Goal: Information Seeking & Learning: Learn about a topic

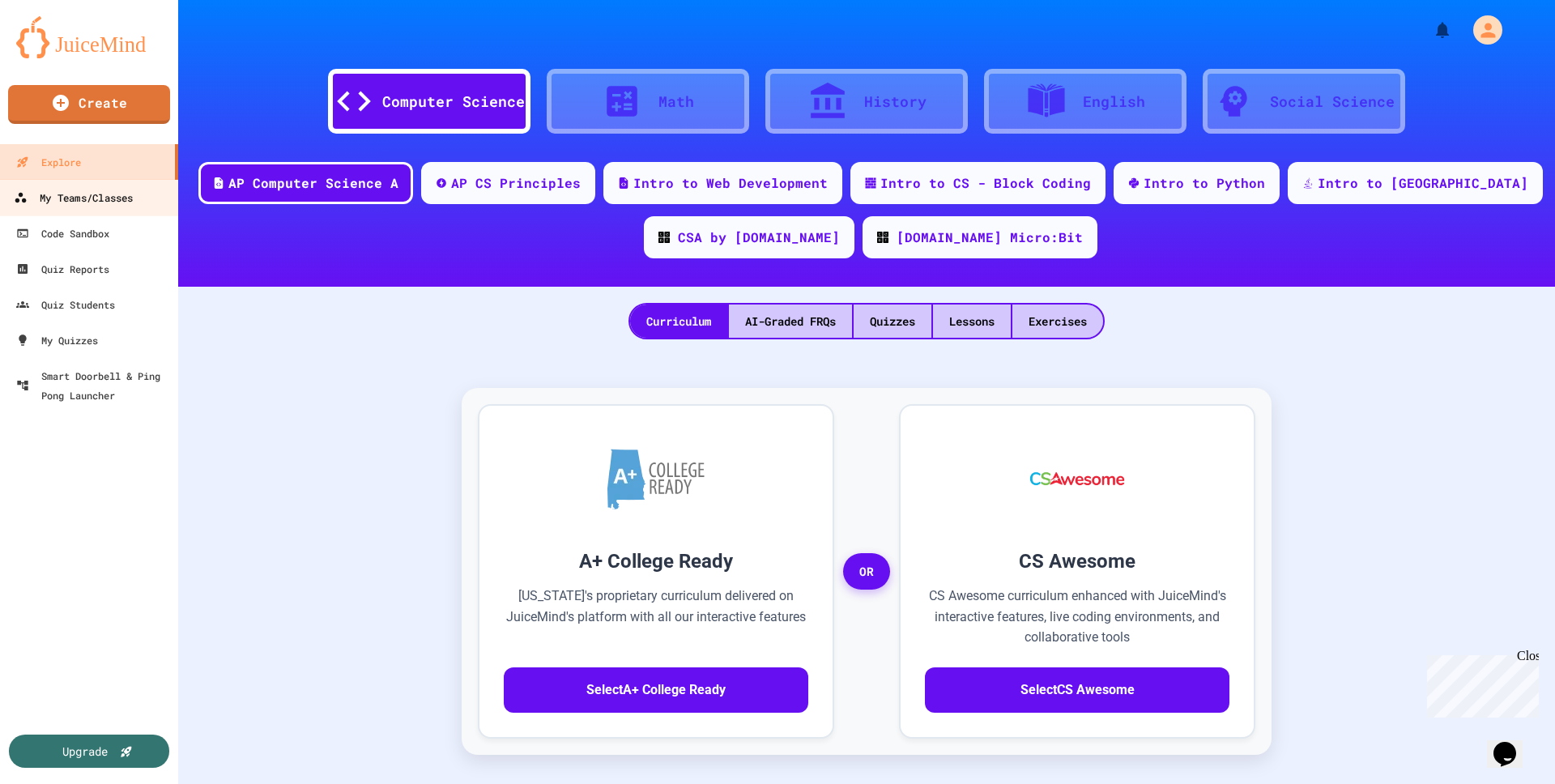
click at [81, 207] on div "My Teams/Classes" at bounding box center [73, 197] width 120 height 20
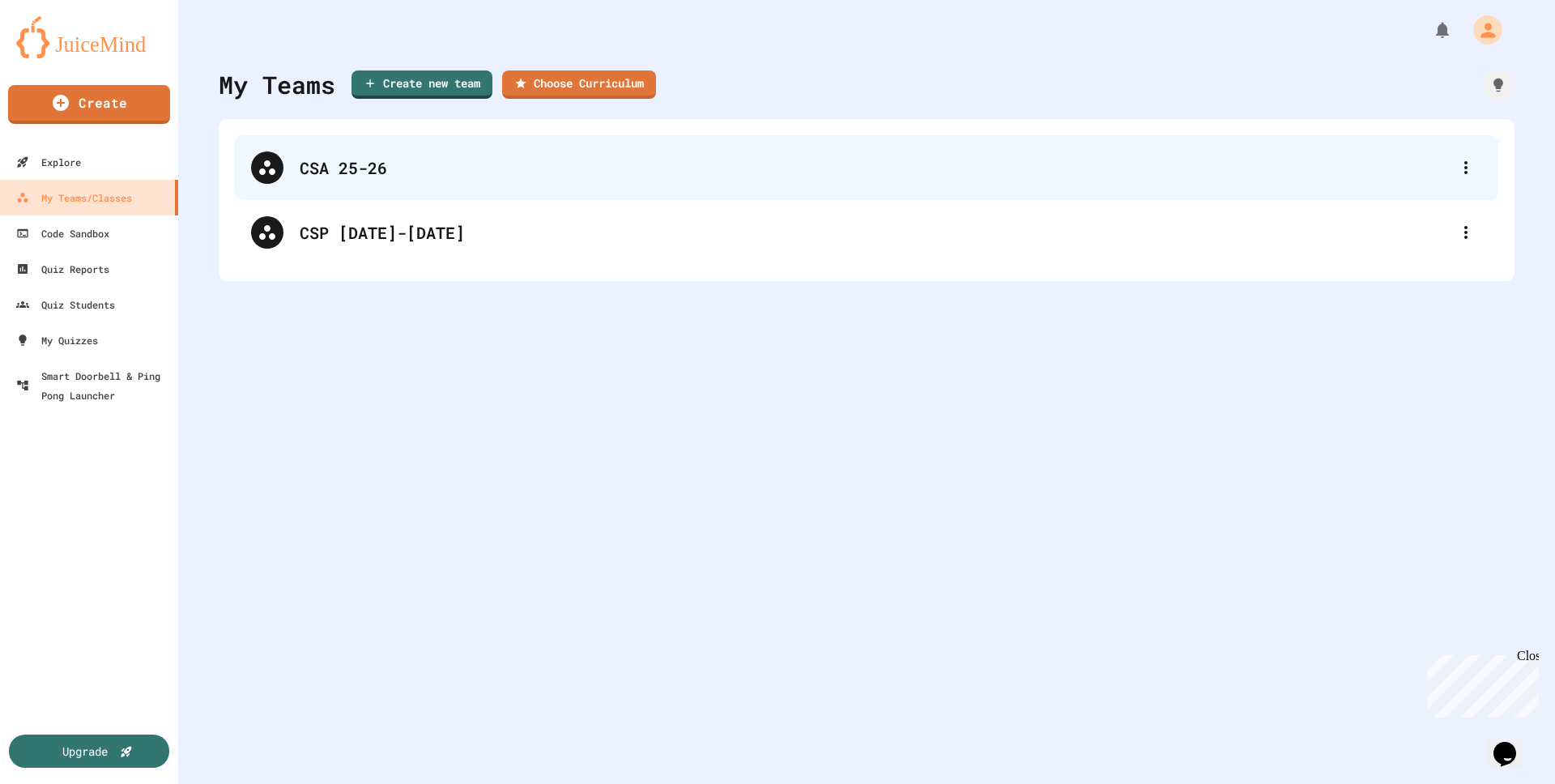
click at [365, 171] on div "CSA 25-26" at bounding box center [874, 167] width 1150 height 25
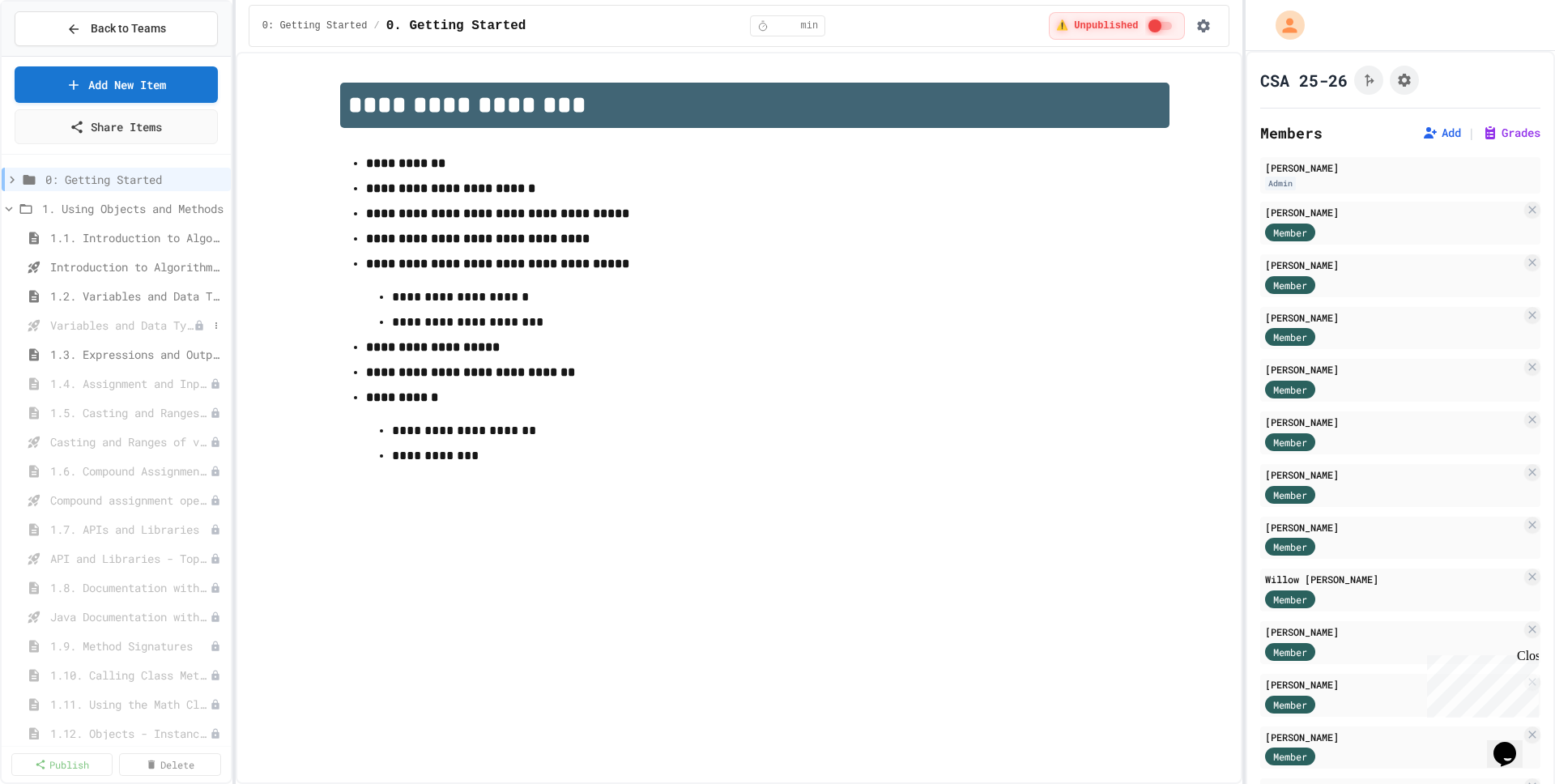
click at [201, 331] on icon at bounding box center [199, 325] width 11 height 11
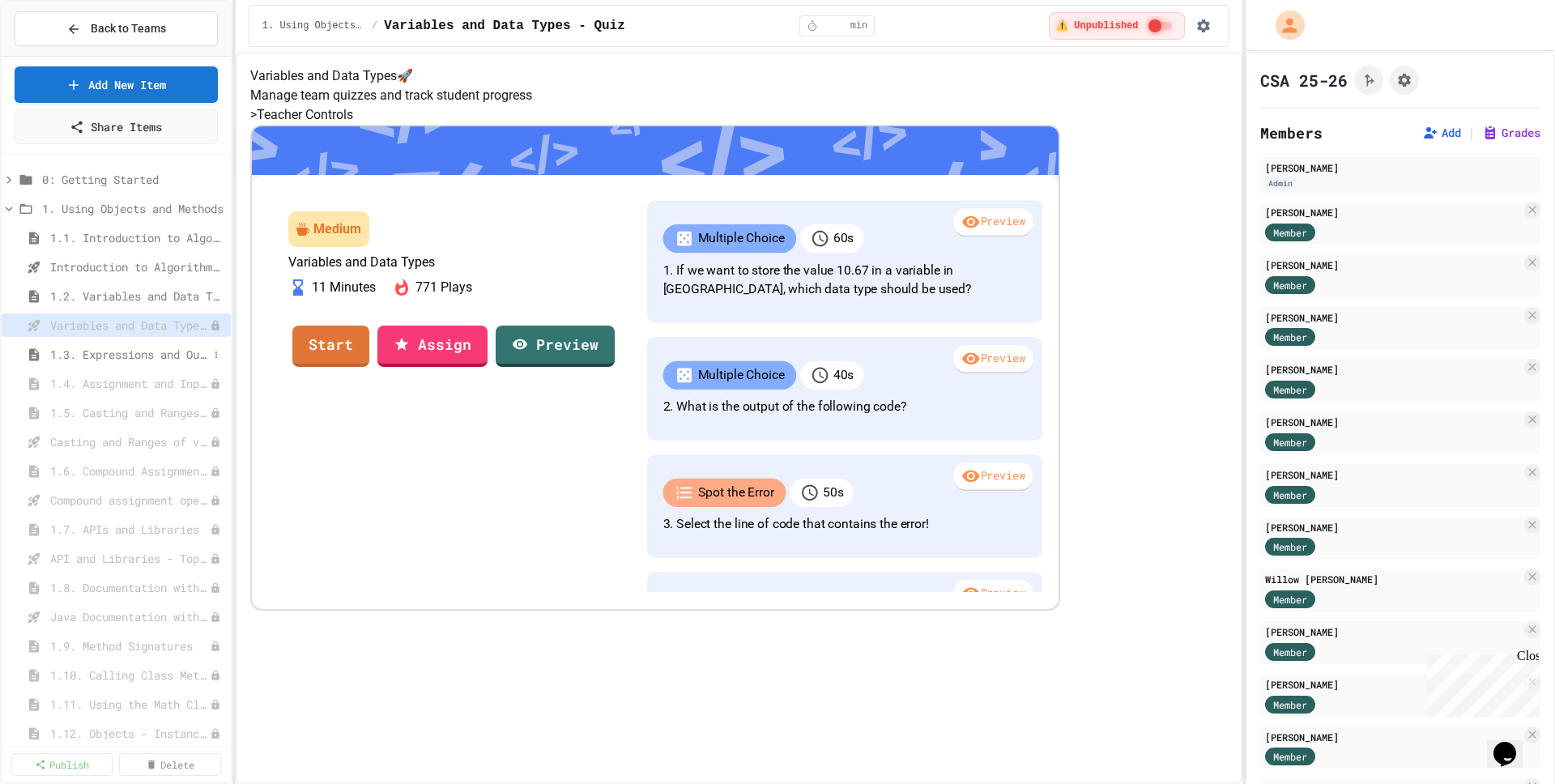
click at [178, 359] on span "1.3. Expressions and Output [New]" at bounding box center [129, 353] width 158 height 17
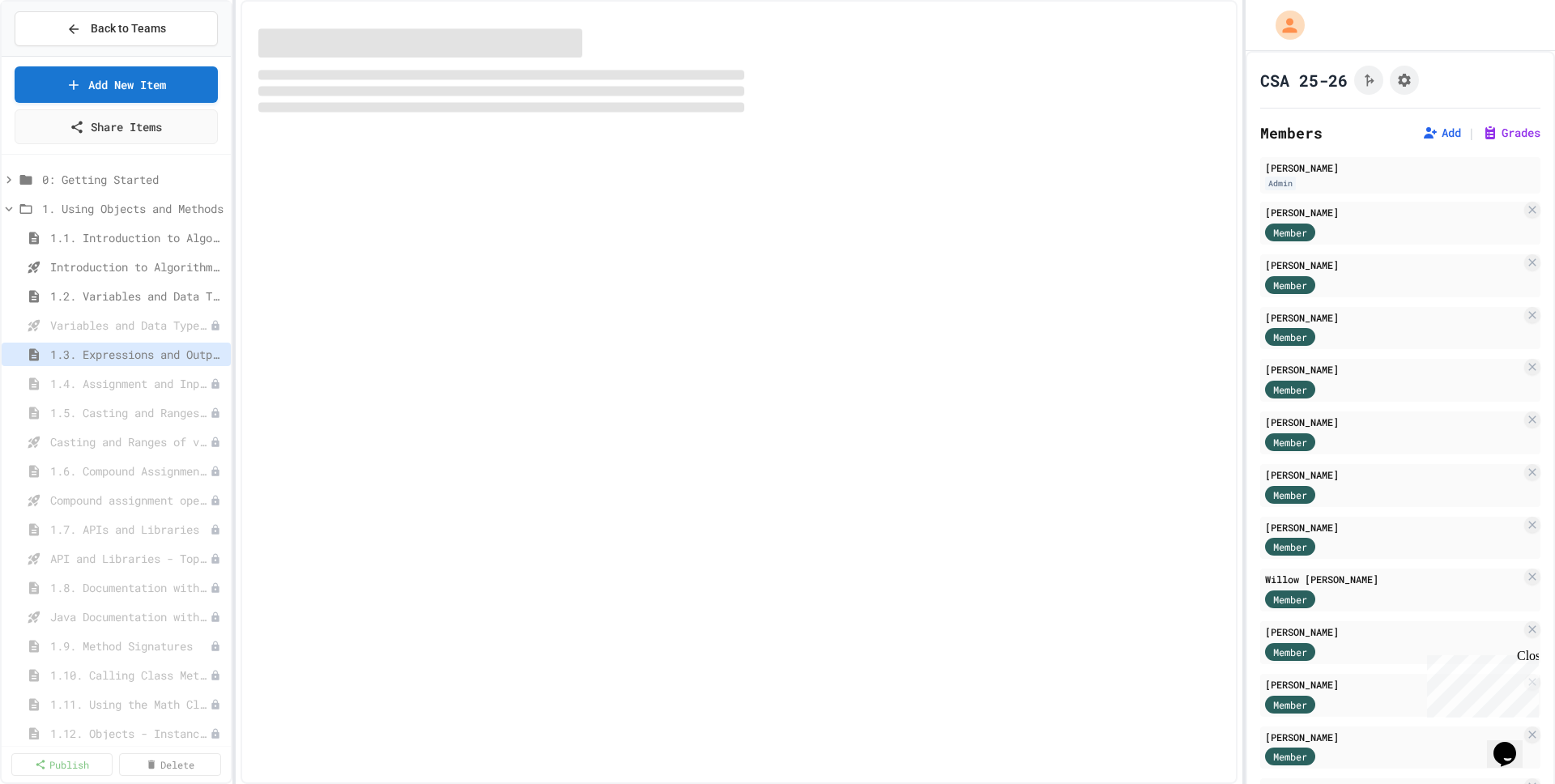
select select "***"
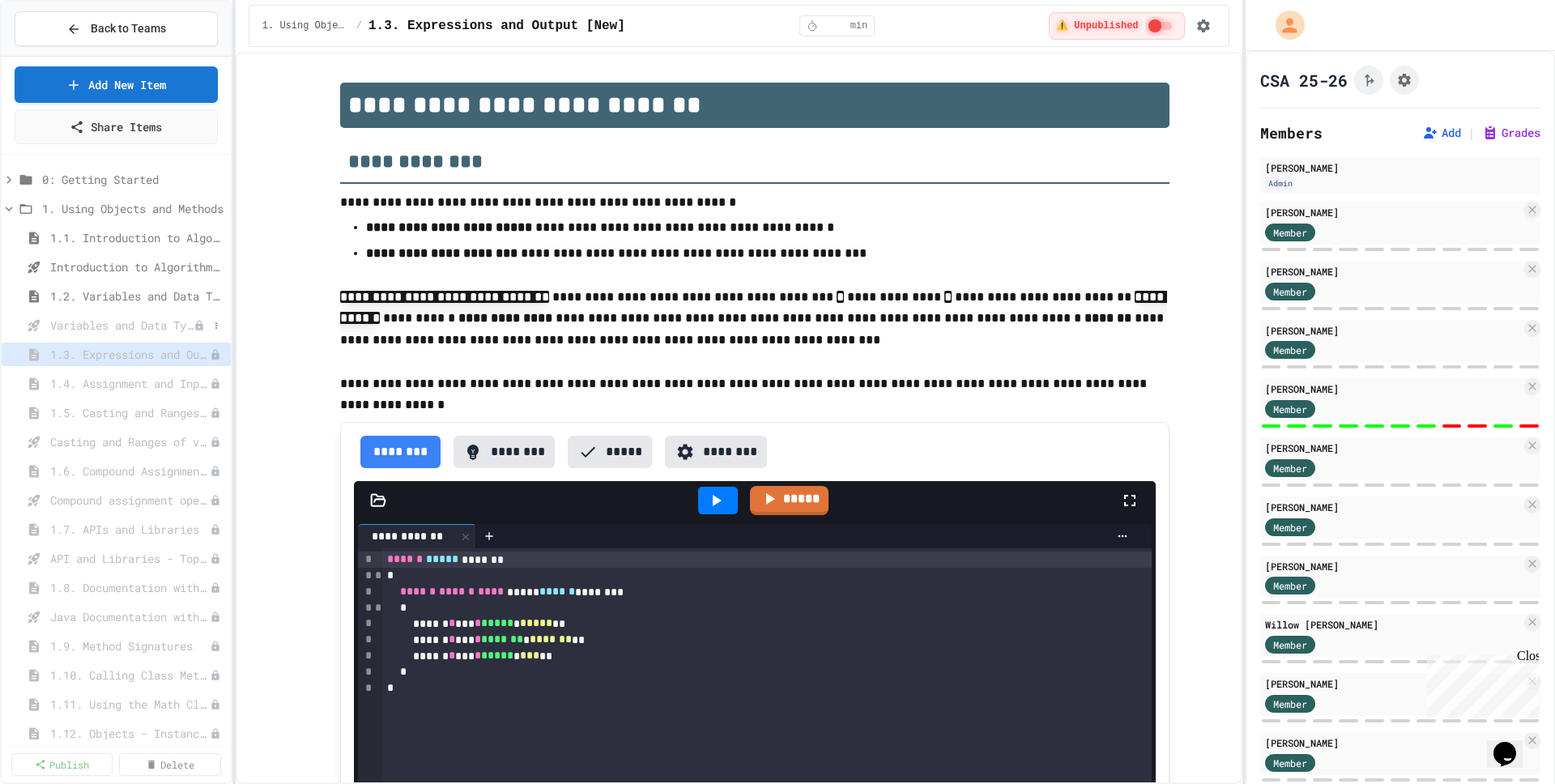
click at [145, 321] on span "Variables and Data Types - Quiz" at bounding box center [122, 325] width 143 height 17
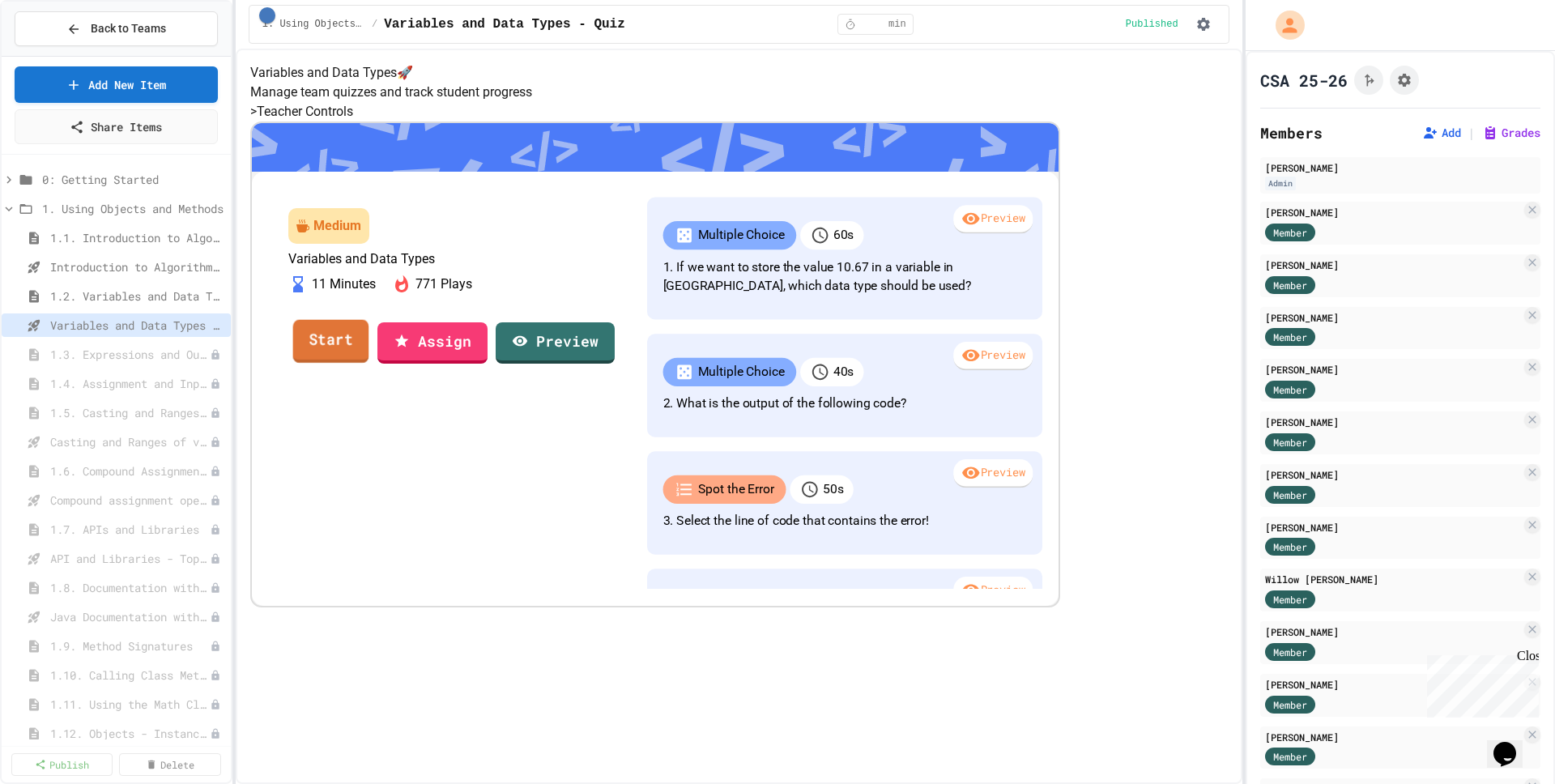
click at [368, 362] on link "Start" at bounding box center [330, 341] width 76 height 43
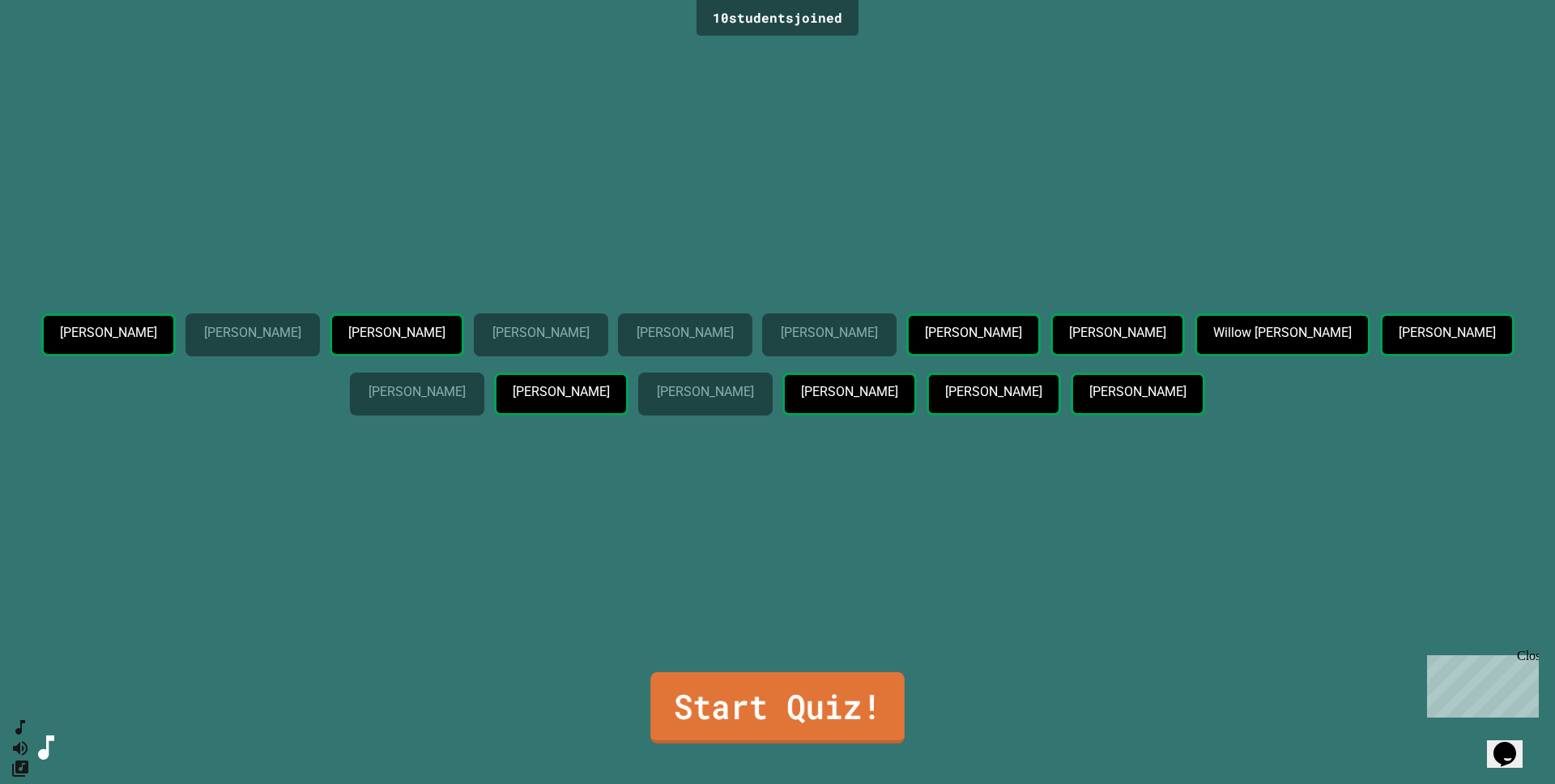
click at [768, 708] on link "Start Quiz!" at bounding box center [777, 708] width 254 height 71
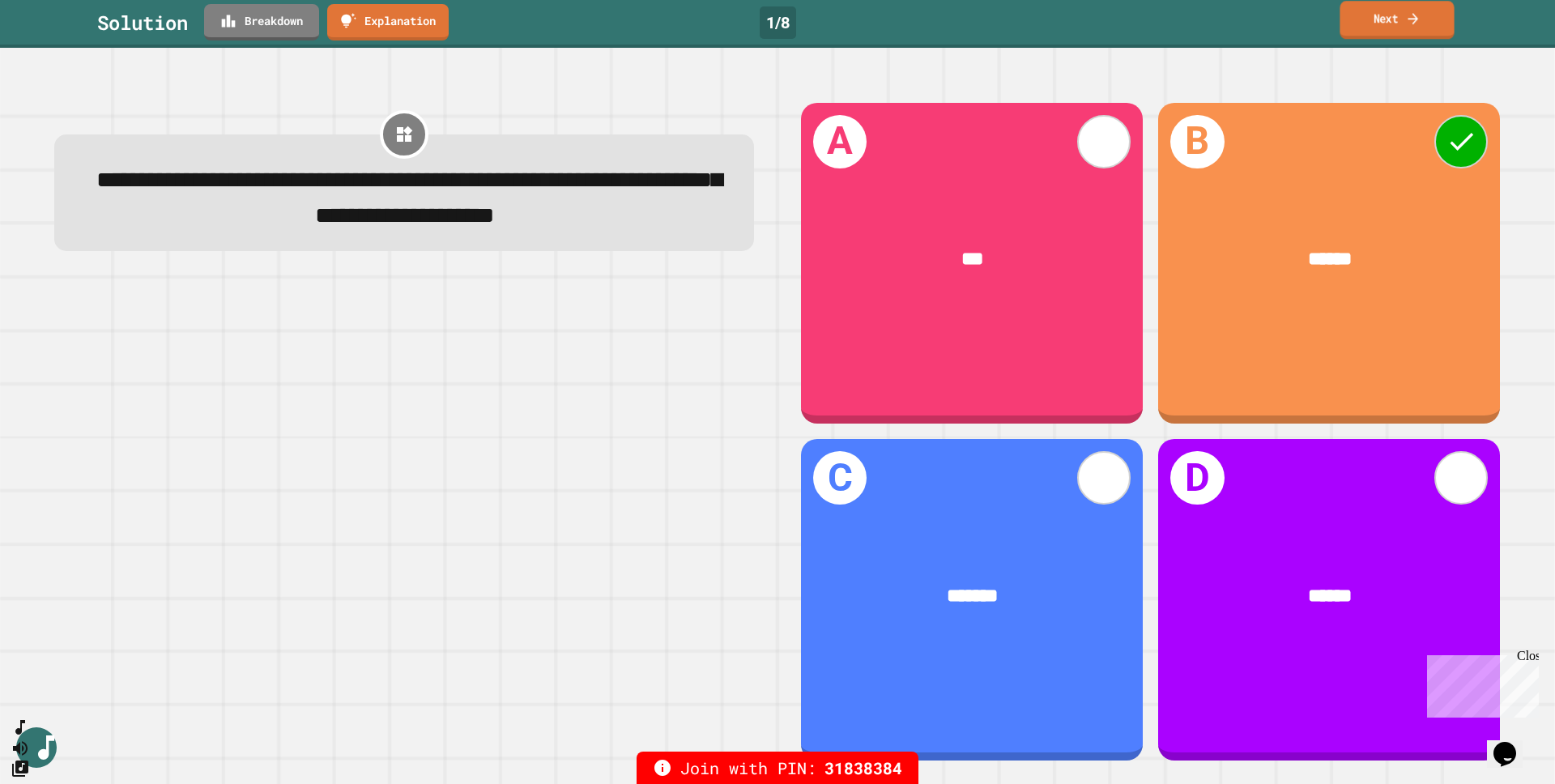
click at [1396, 31] on link "Next" at bounding box center [1397, 20] width 115 height 39
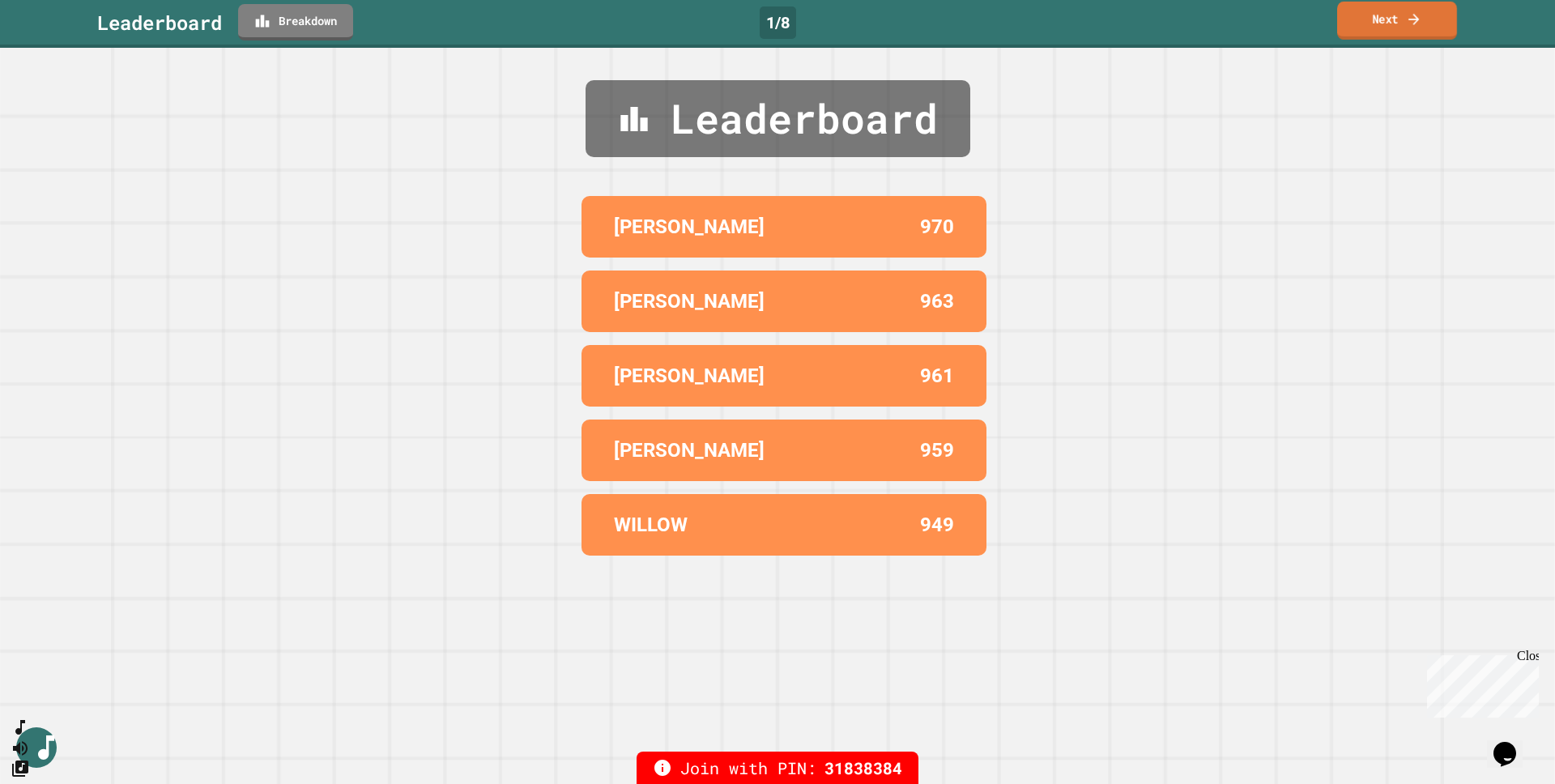
click at [1386, 25] on link "Next" at bounding box center [1397, 21] width 120 height 39
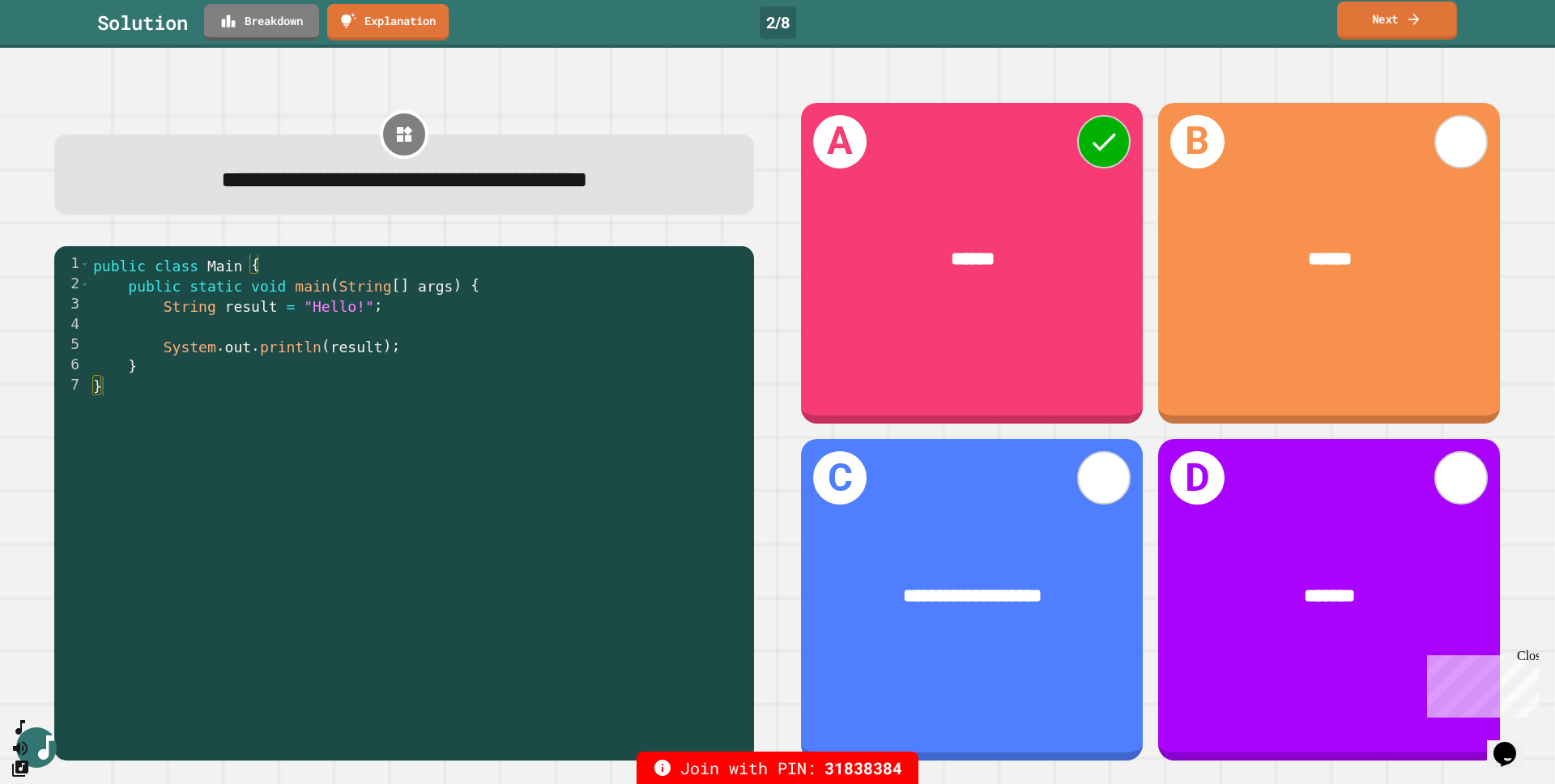
click at [1420, 7] on link "Next" at bounding box center [1397, 21] width 120 height 39
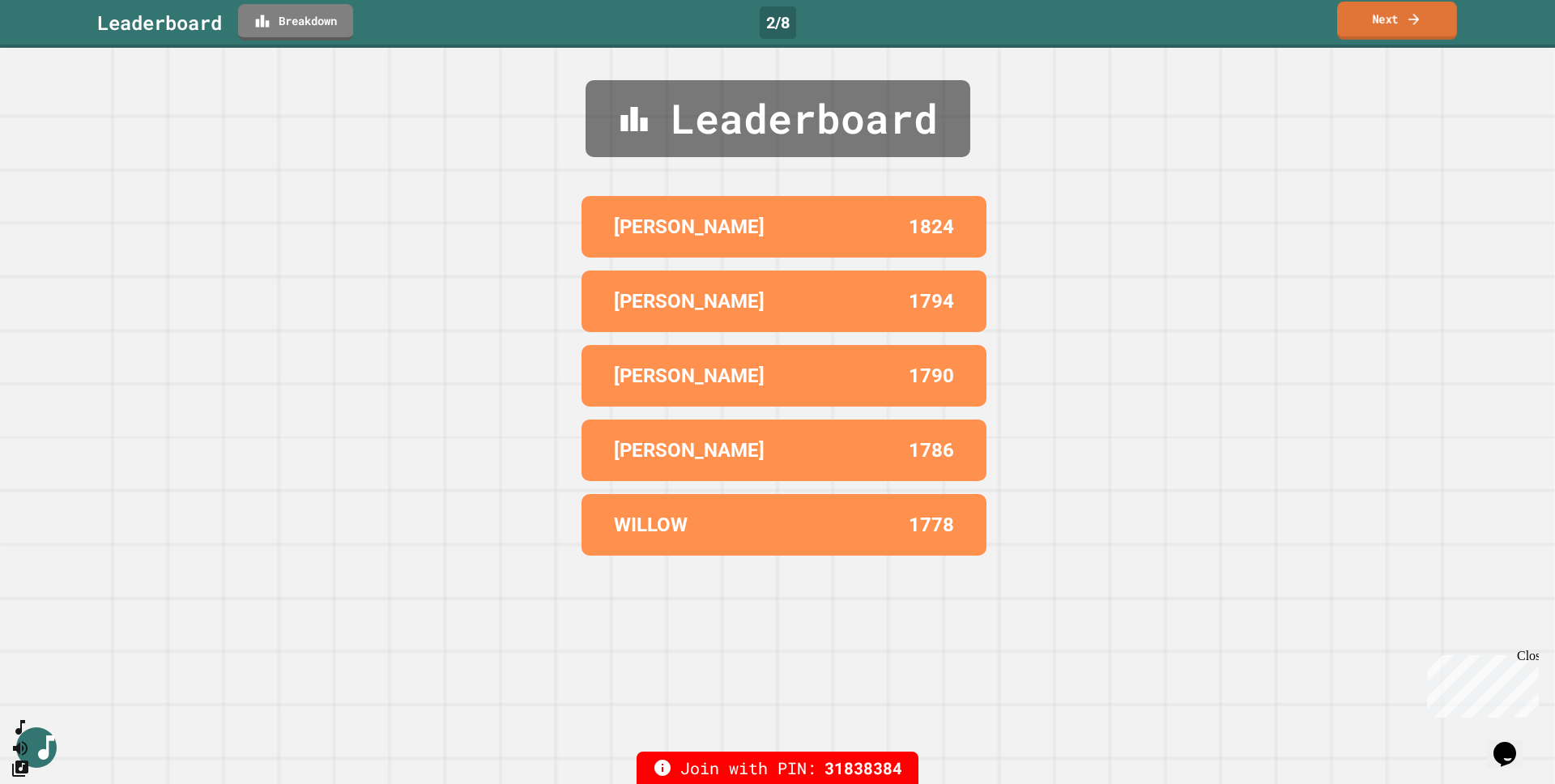
click at [1409, 24] on icon at bounding box center [1414, 19] width 16 height 17
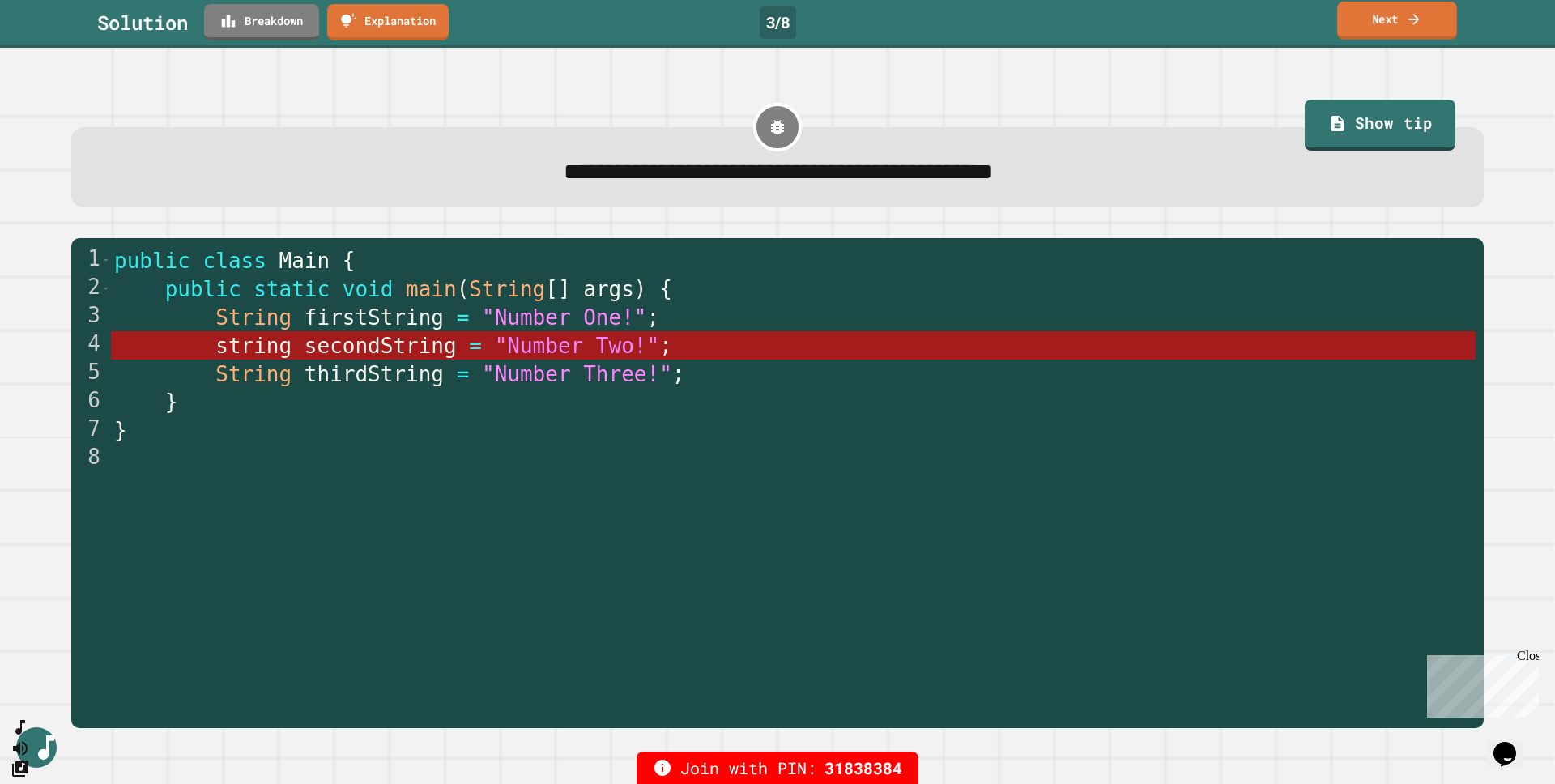
click at [1409, 24] on icon at bounding box center [1414, 19] width 16 height 17
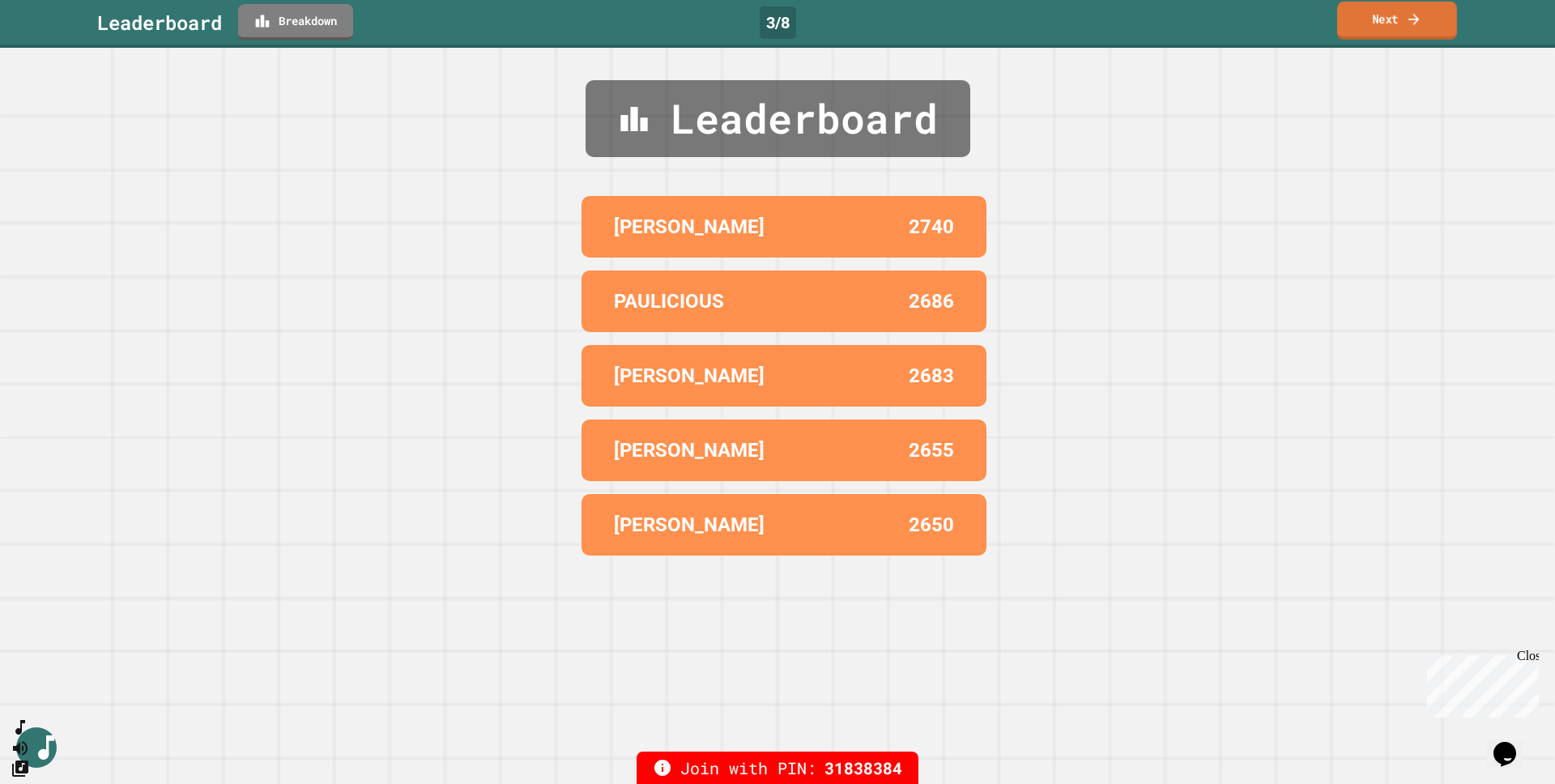
click at [1409, 24] on icon at bounding box center [1414, 19] width 16 height 17
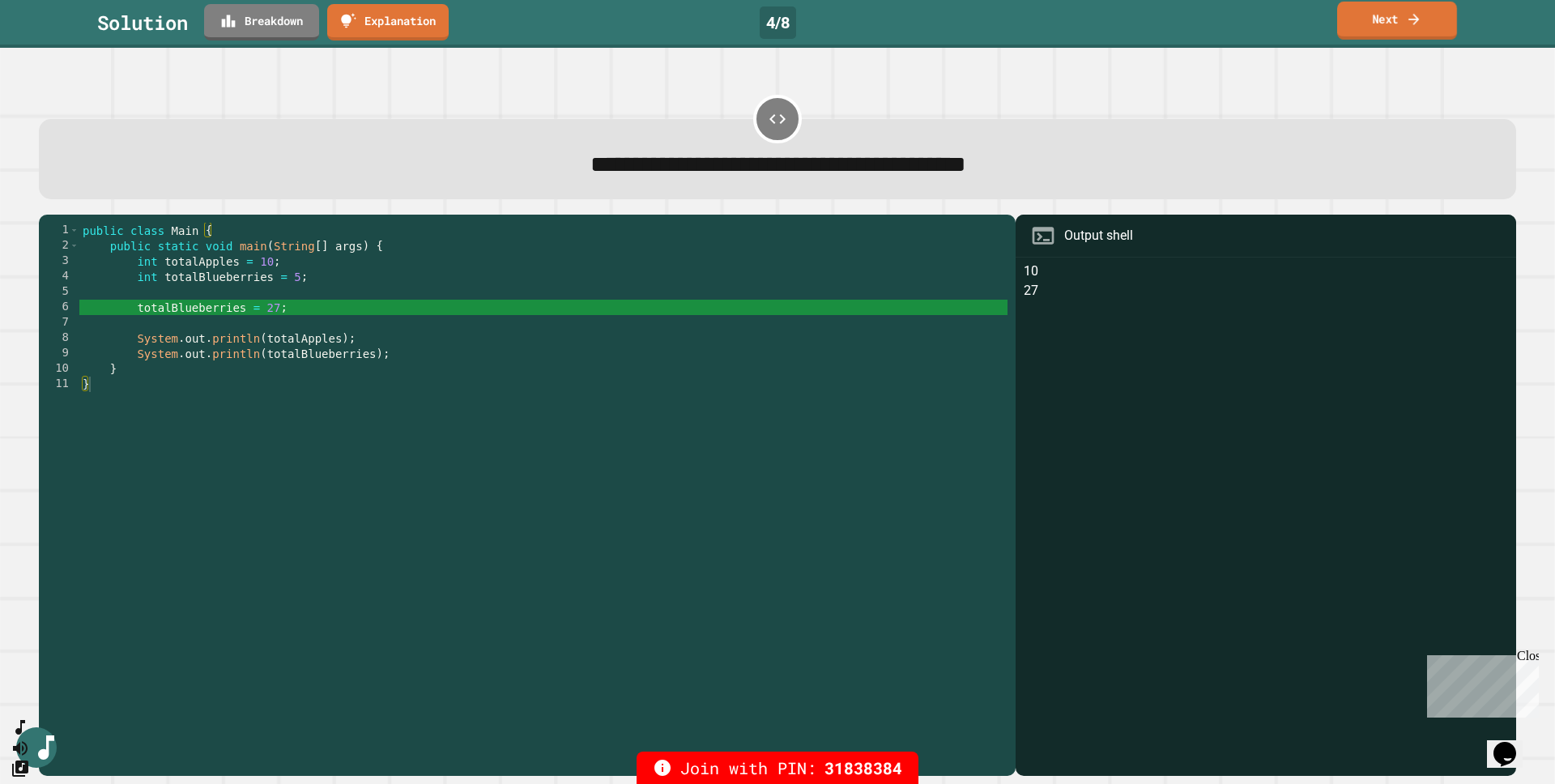
click at [1421, 26] on icon at bounding box center [1414, 19] width 16 height 17
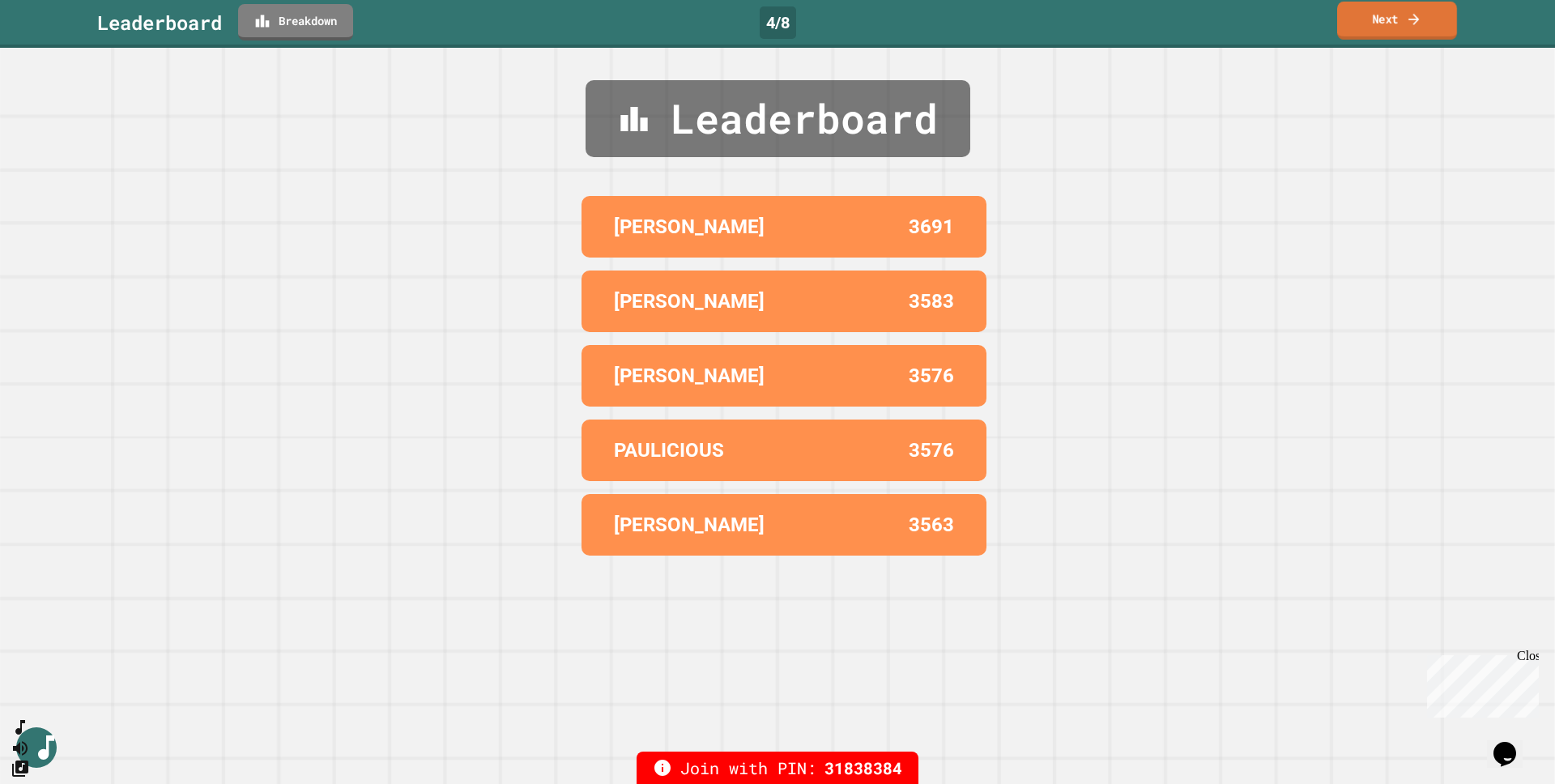
click at [1421, 26] on icon at bounding box center [1414, 19] width 16 height 17
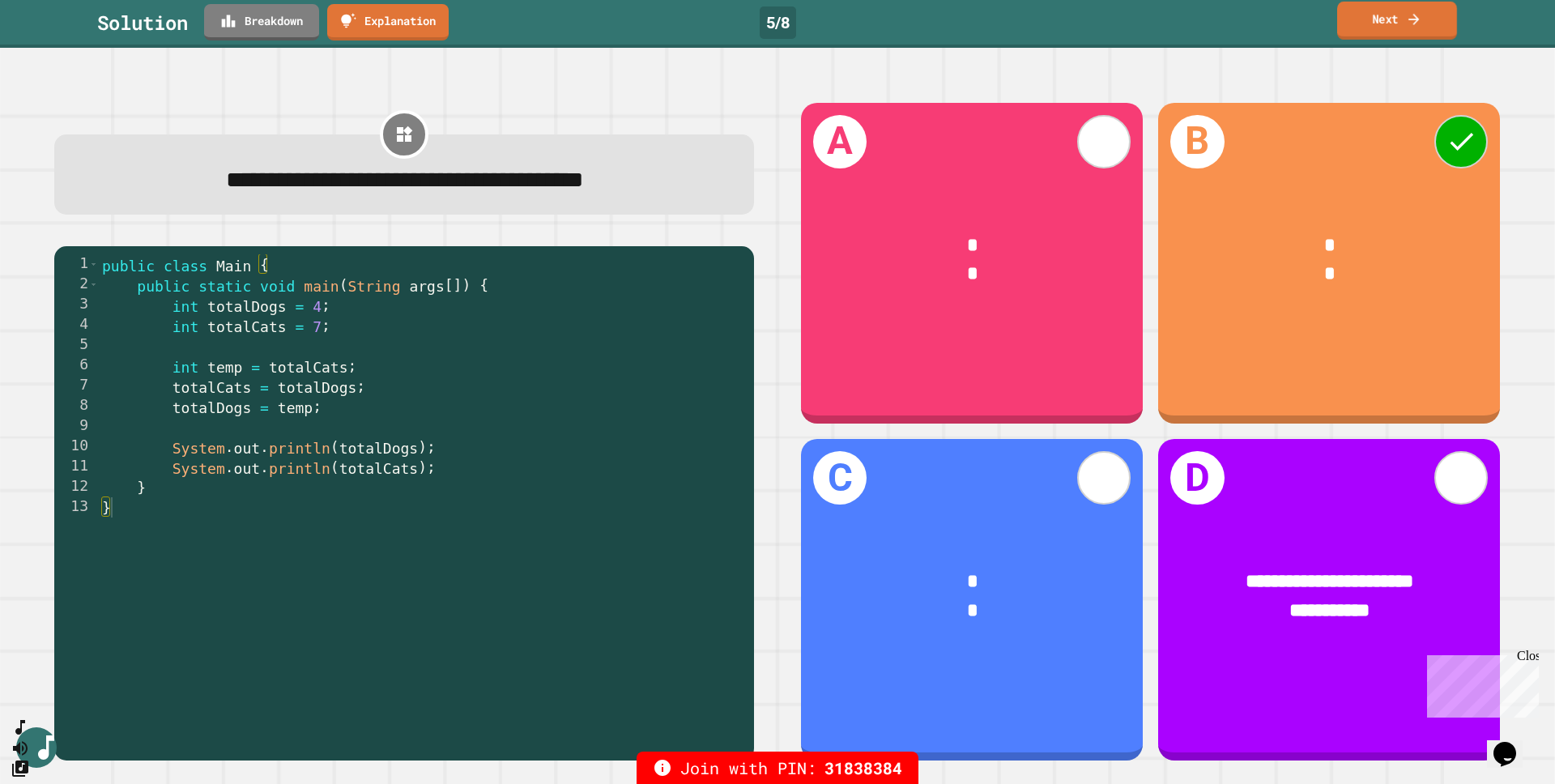
click at [1421, 26] on icon at bounding box center [1414, 19] width 16 height 17
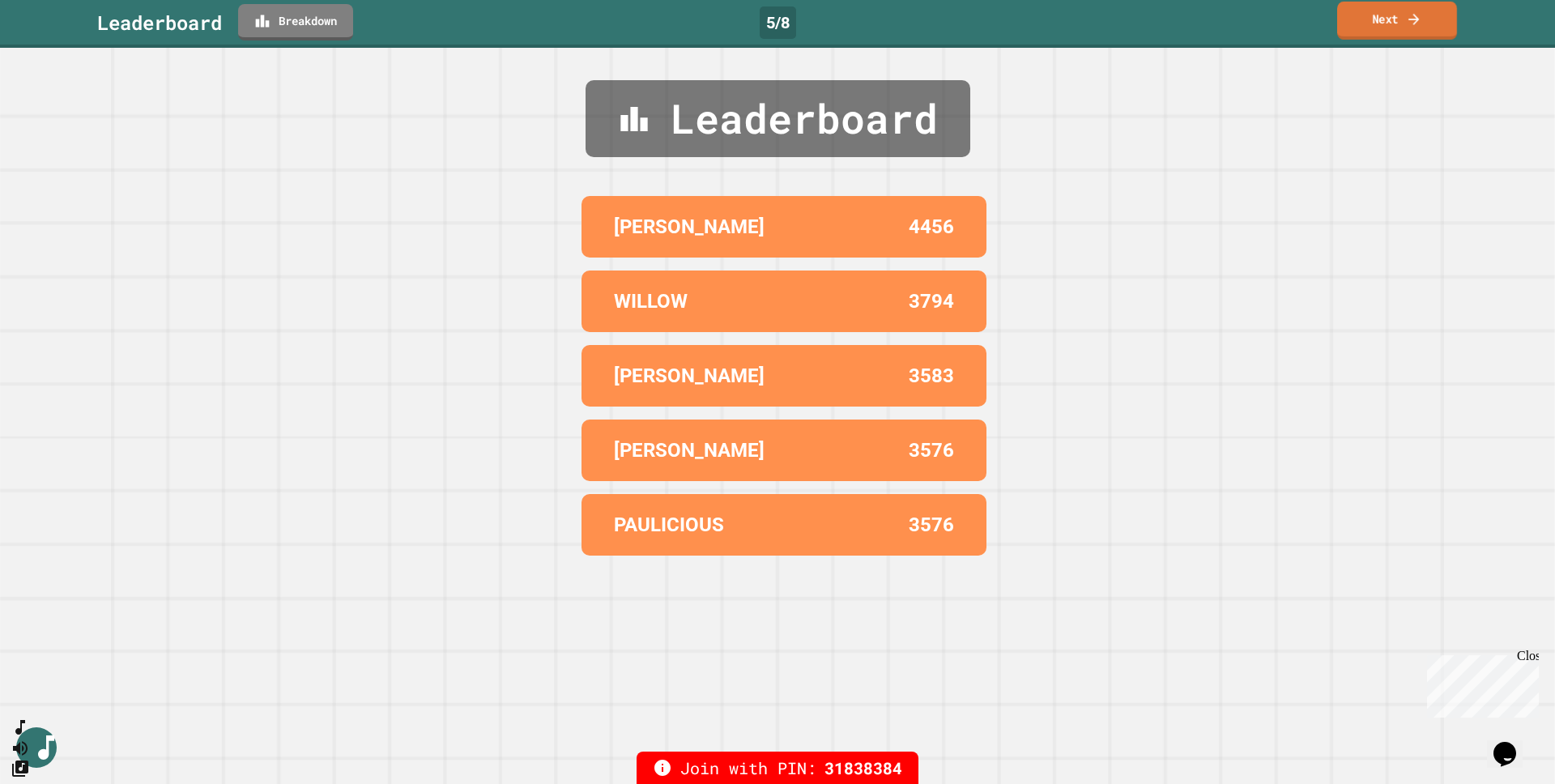
click at [1419, 18] on icon at bounding box center [1414, 18] width 11 height 11
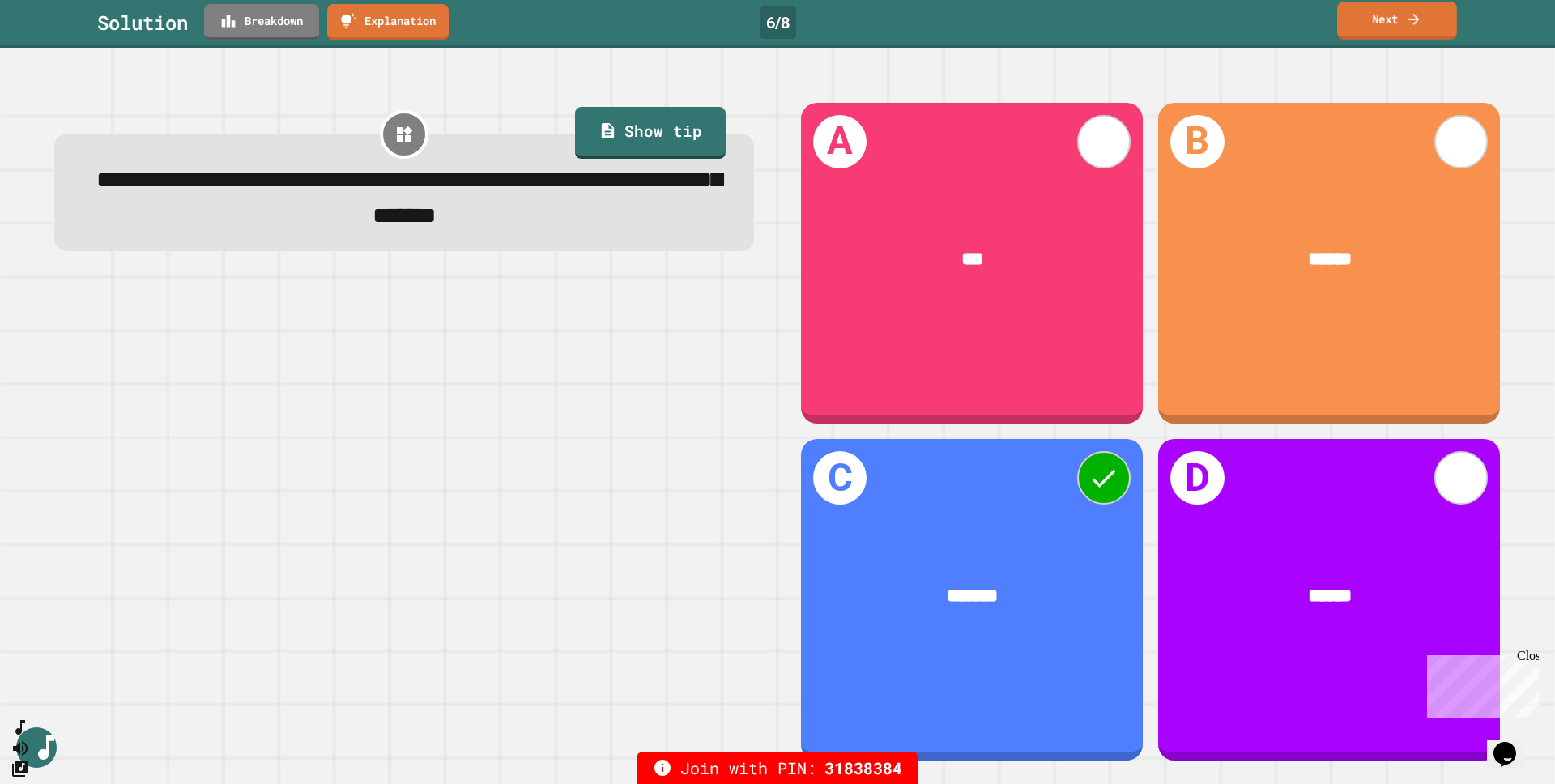
click at [1390, 27] on link "Next" at bounding box center [1397, 21] width 120 height 39
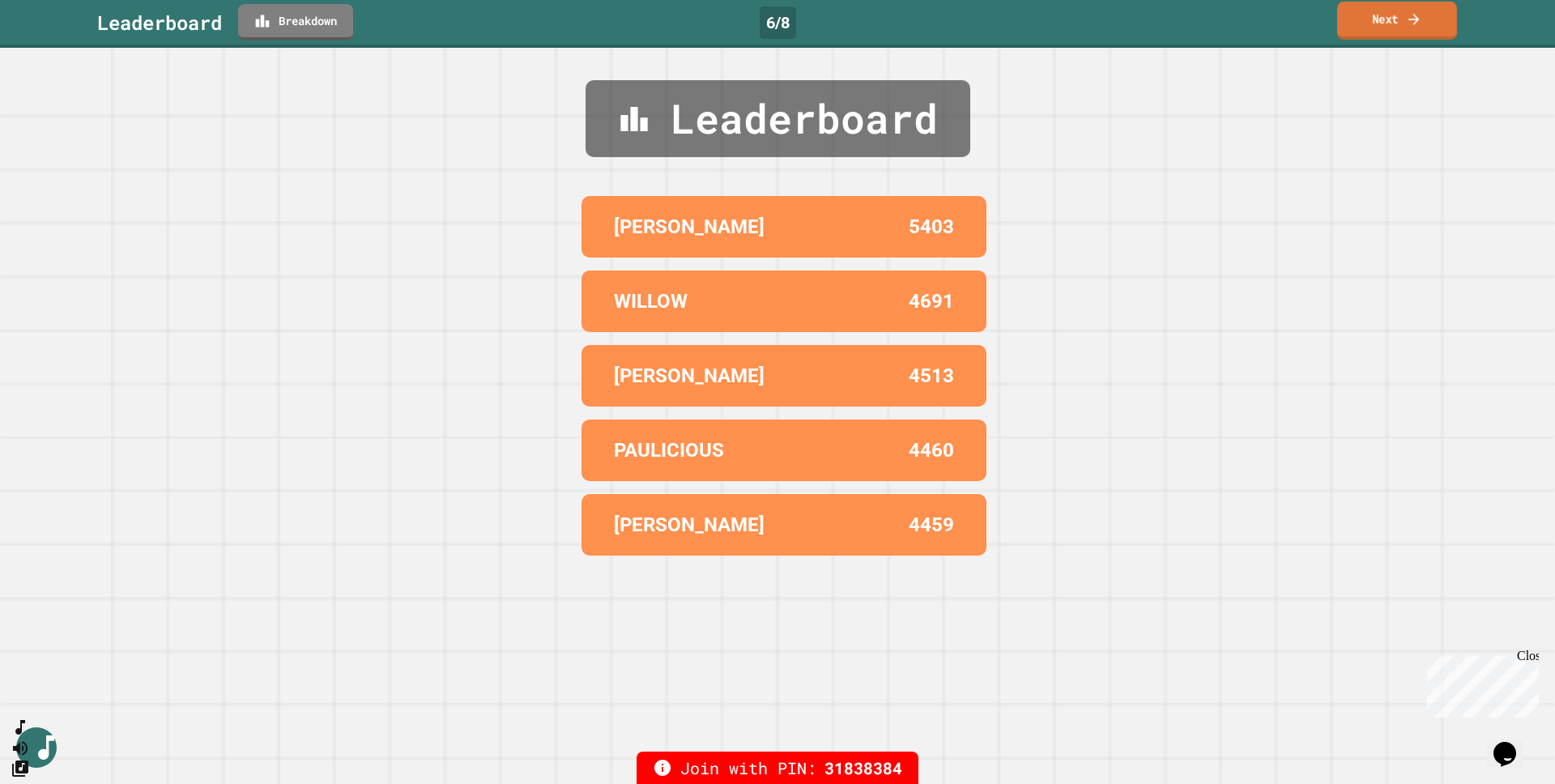
click at [1390, 27] on link "Next" at bounding box center [1397, 21] width 120 height 39
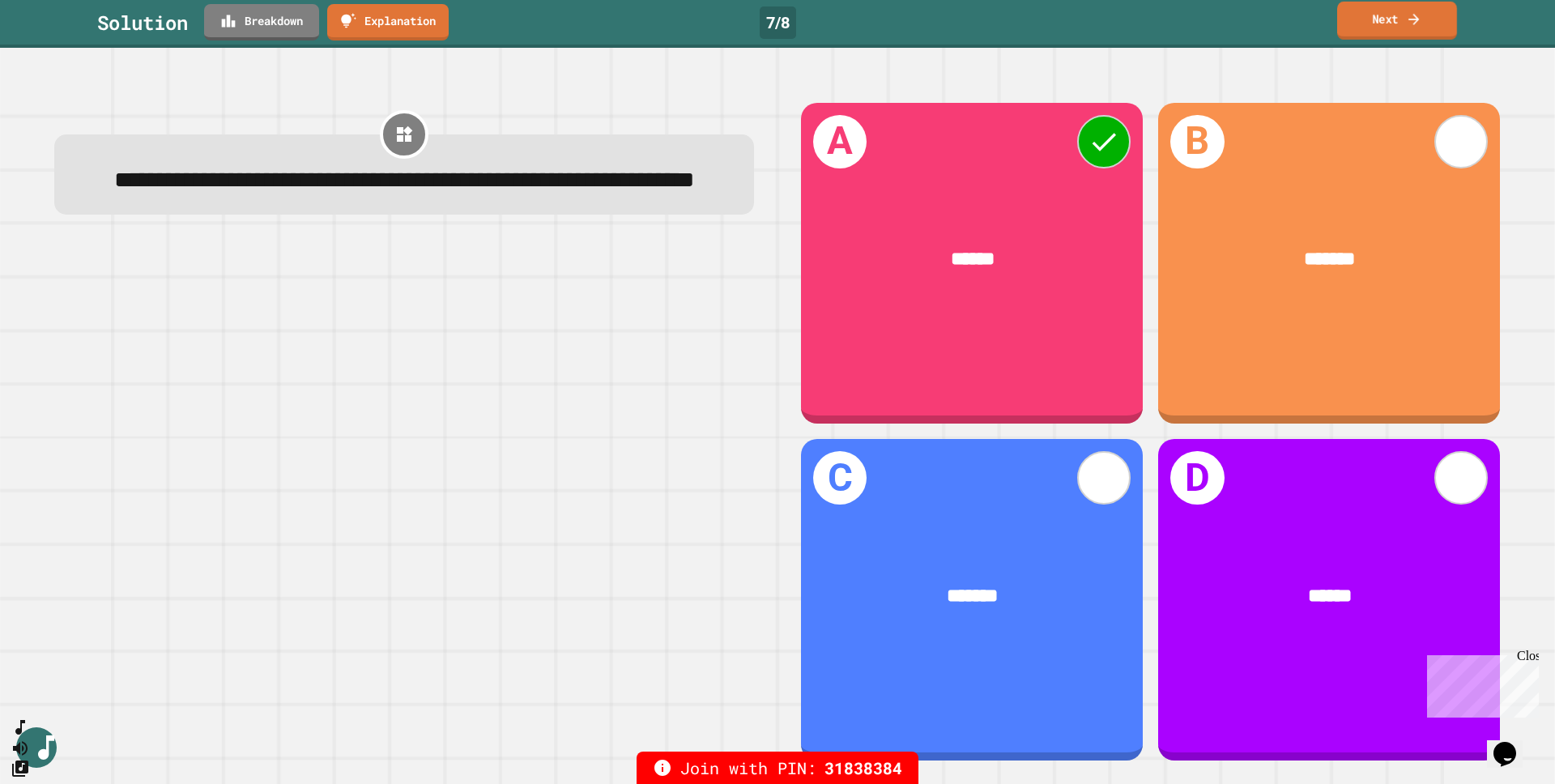
click at [1390, 27] on link "Next" at bounding box center [1397, 21] width 120 height 39
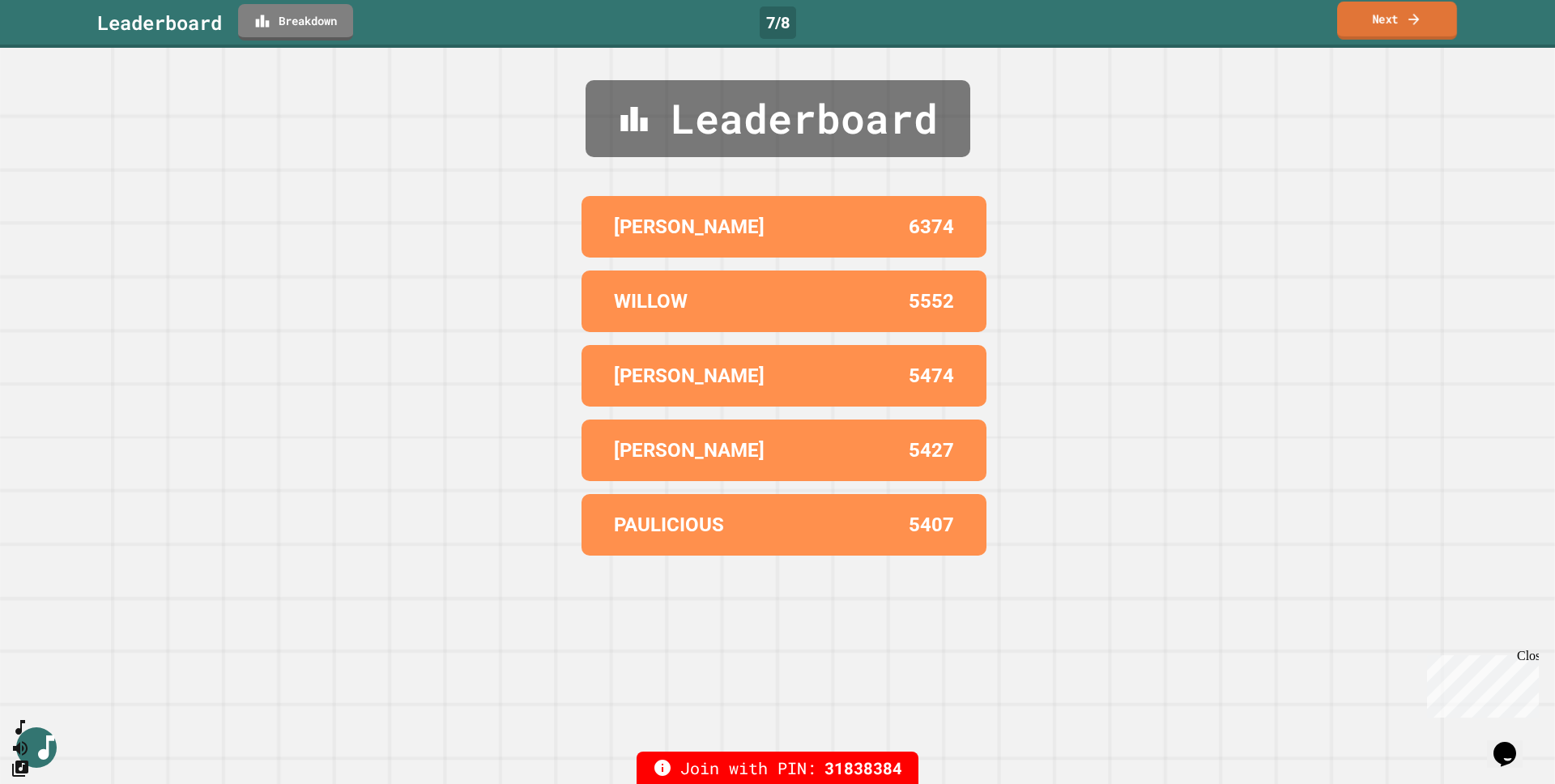
click at [1390, 27] on link "Next" at bounding box center [1397, 21] width 120 height 39
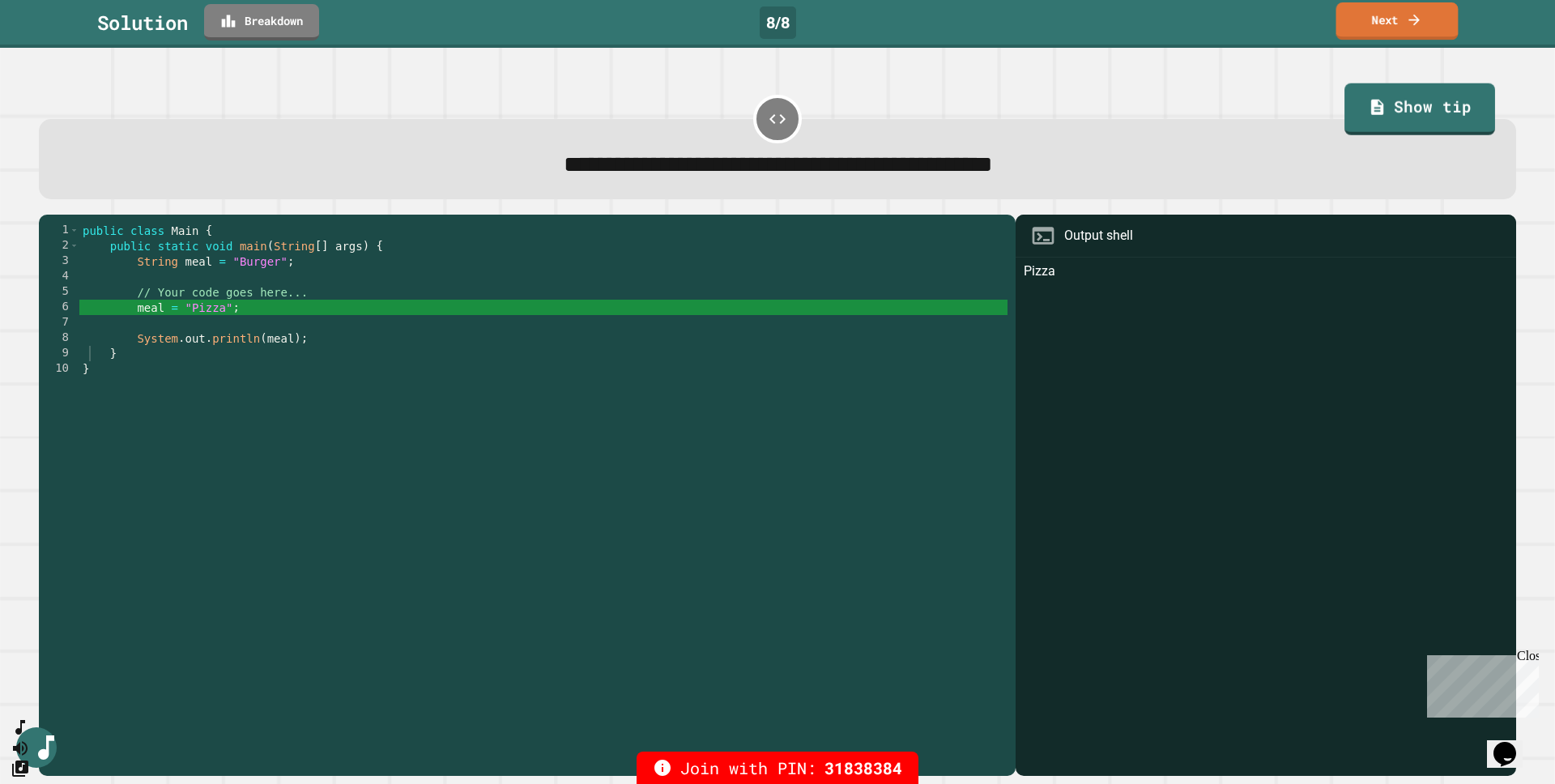
click at [1376, 27] on link "Next" at bounding box center [1398, 21] width 123 height 38
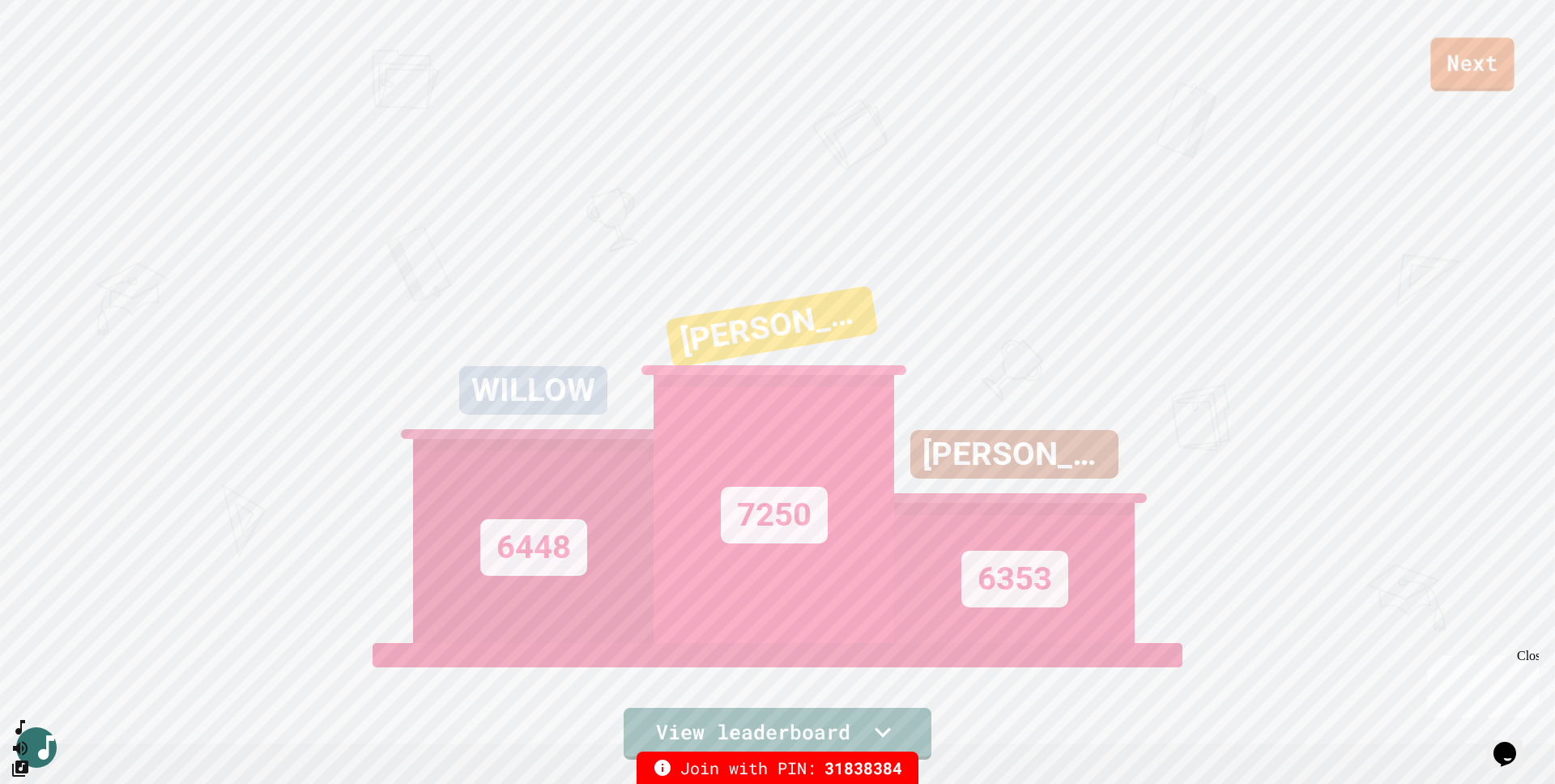
click at [1457, 62] on link "Next" at bounding box center [1472, 65] width 83 height 53
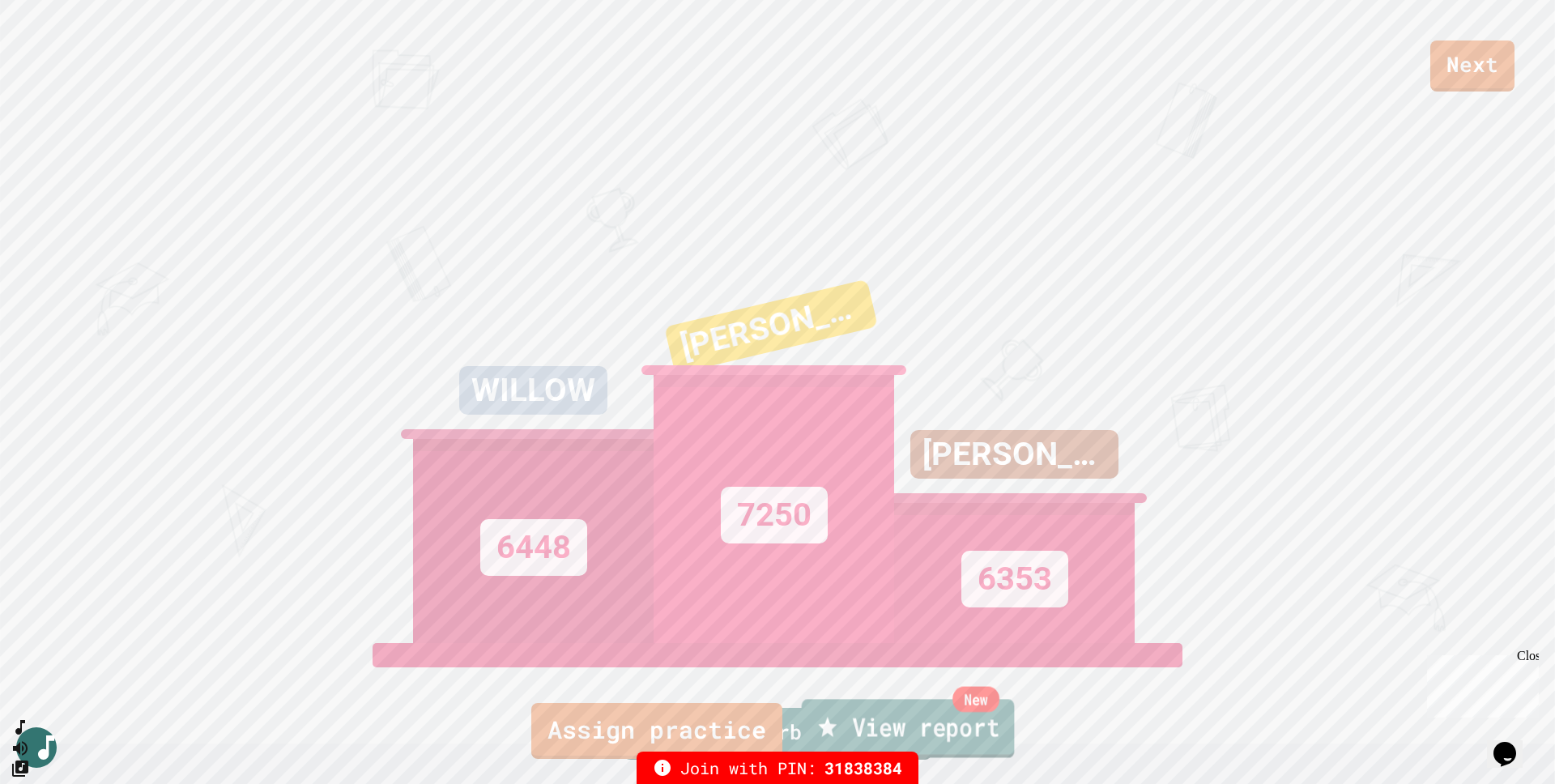
click at [875, 727] on link "New View report" at bounding box center [909, 728] width 213 height 58
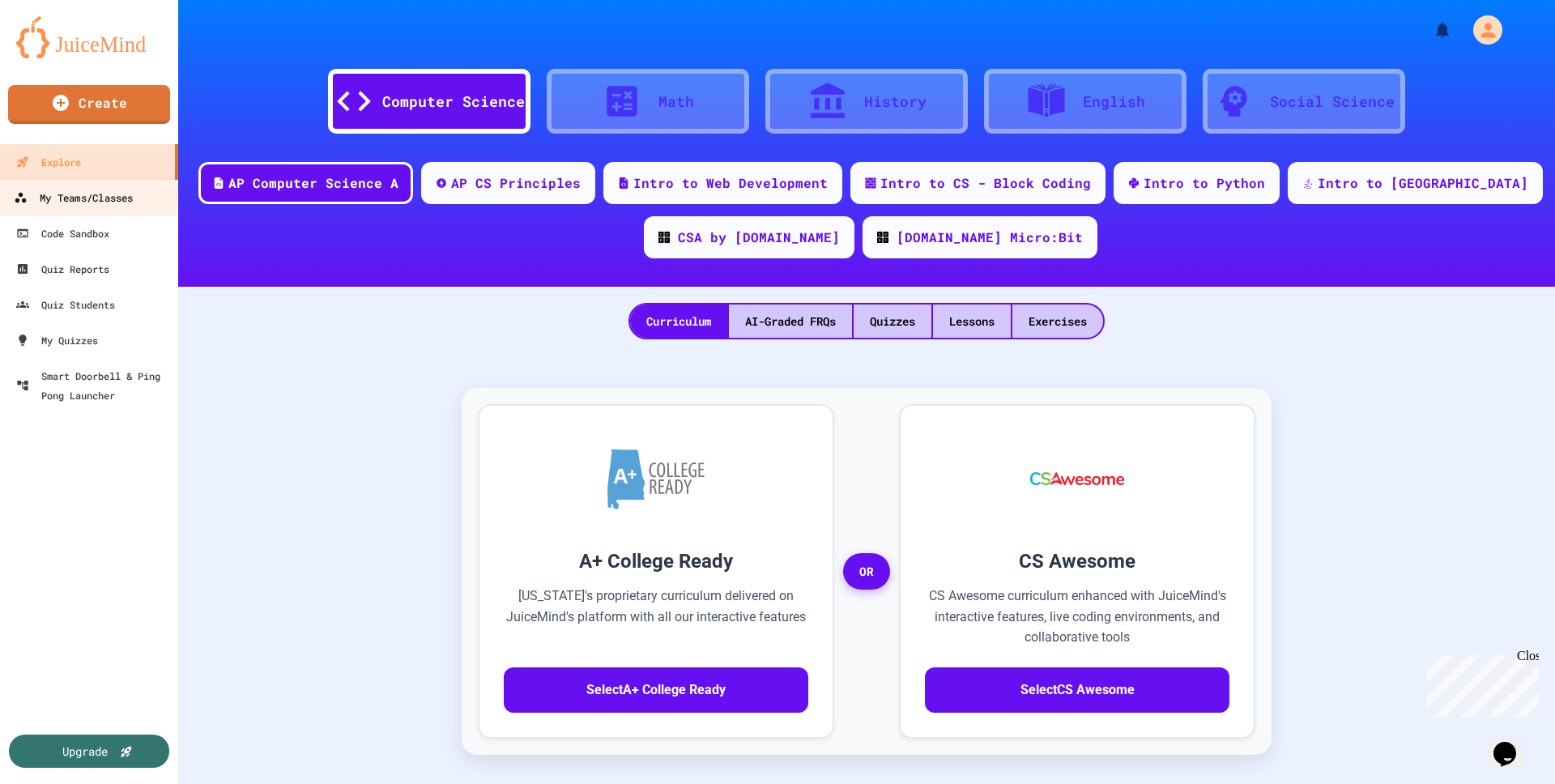
click at [109, 197] on div "My Teams/Classes" at bounding box center [73, 197] width 120 height 20
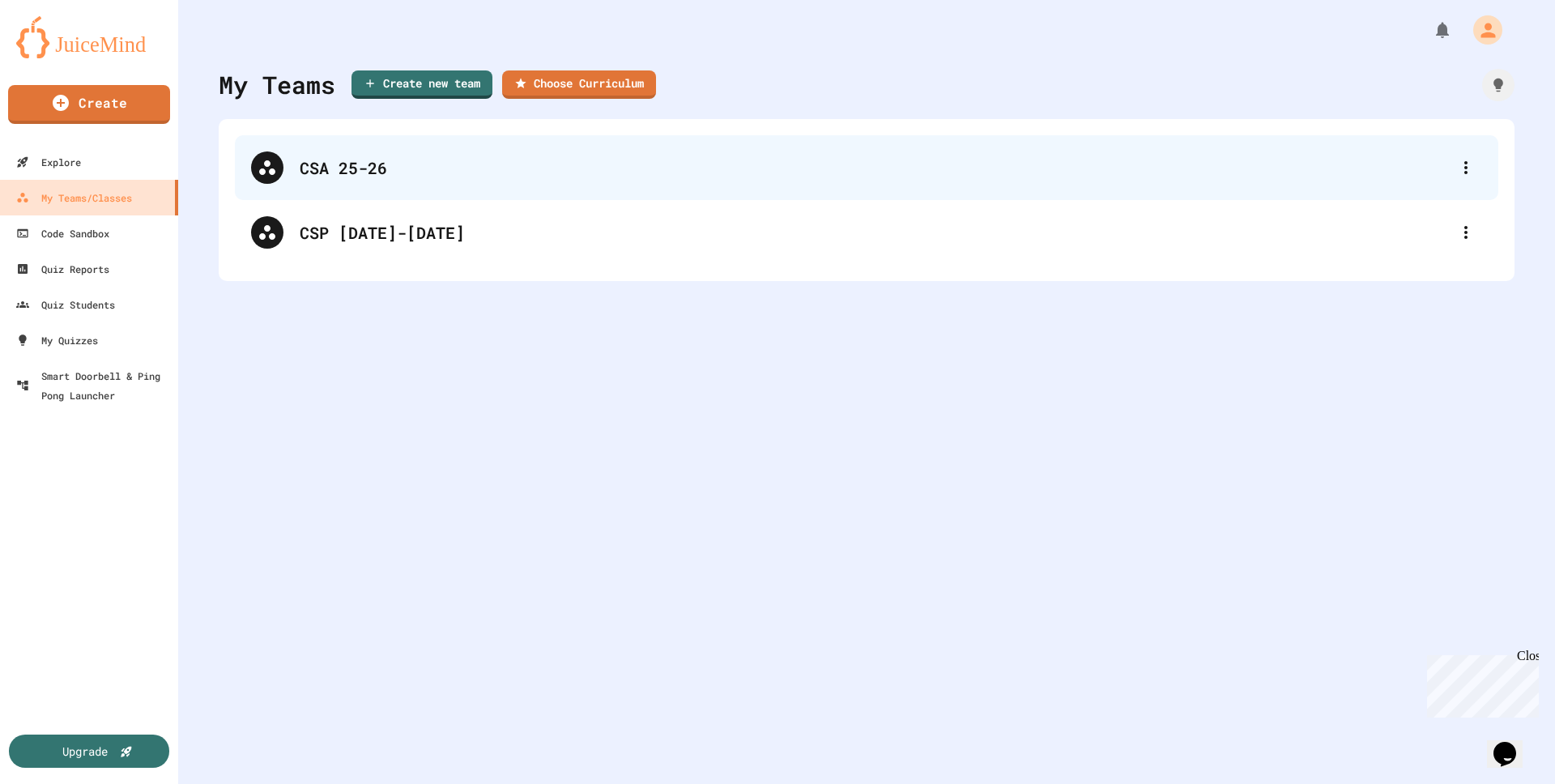
click at [401, 153] on div "CSA 25-26" at bounding box center [866, 168] width 1264 height 65
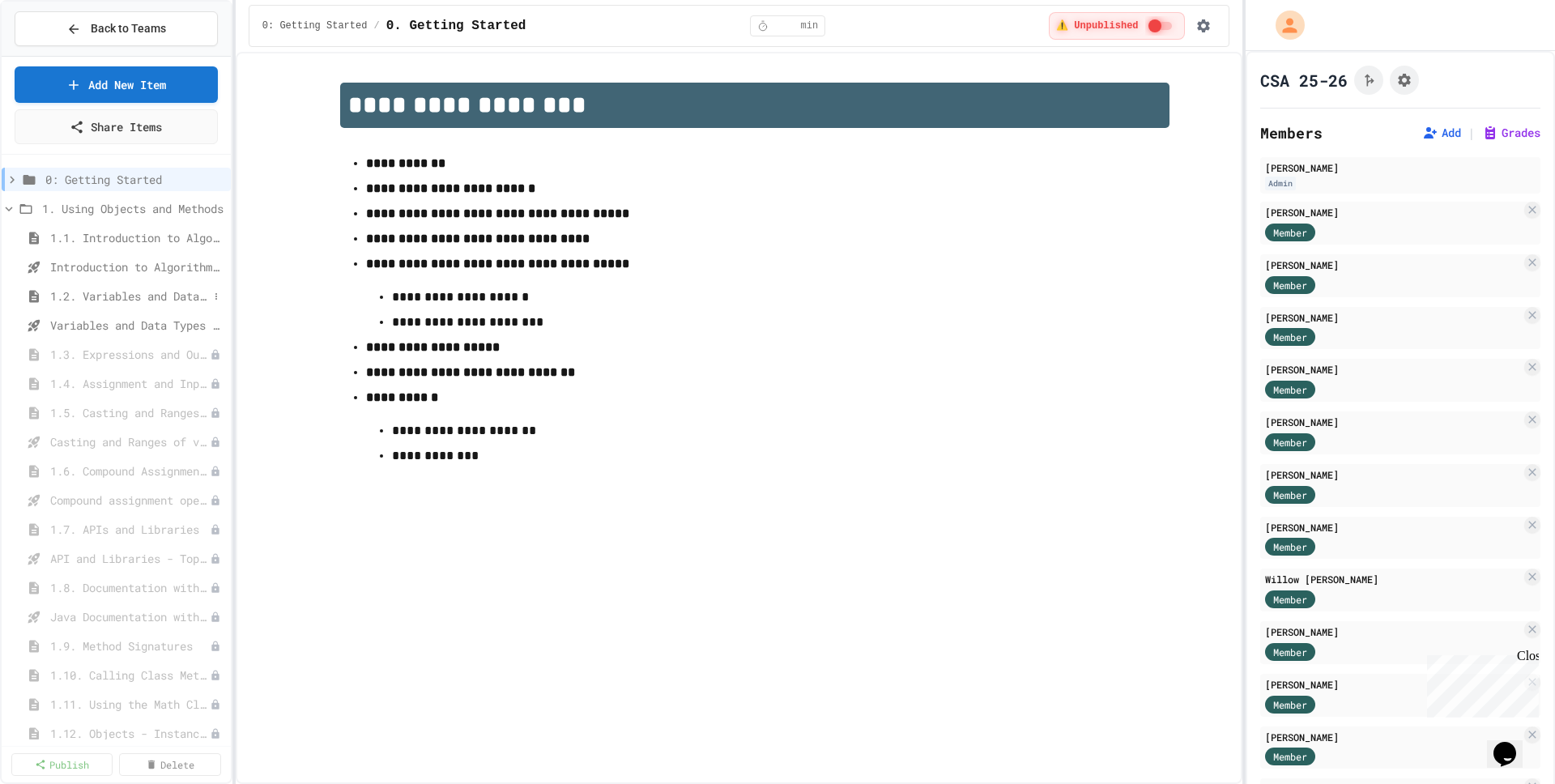
click at [106, 295] on span "1.2. Variables and Data Types" at bounding box center [129, 295] width 158 height 17
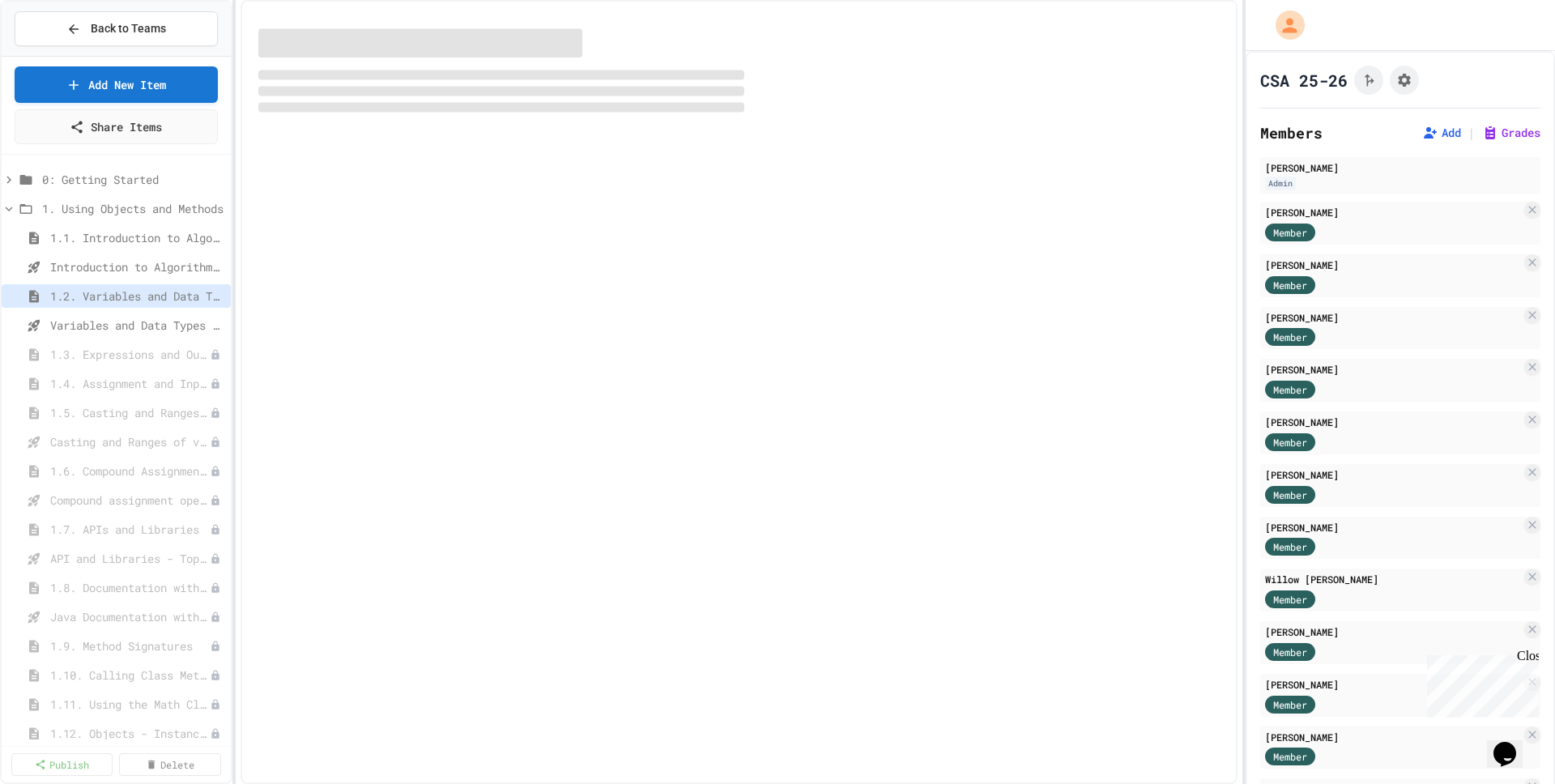
select select "***"
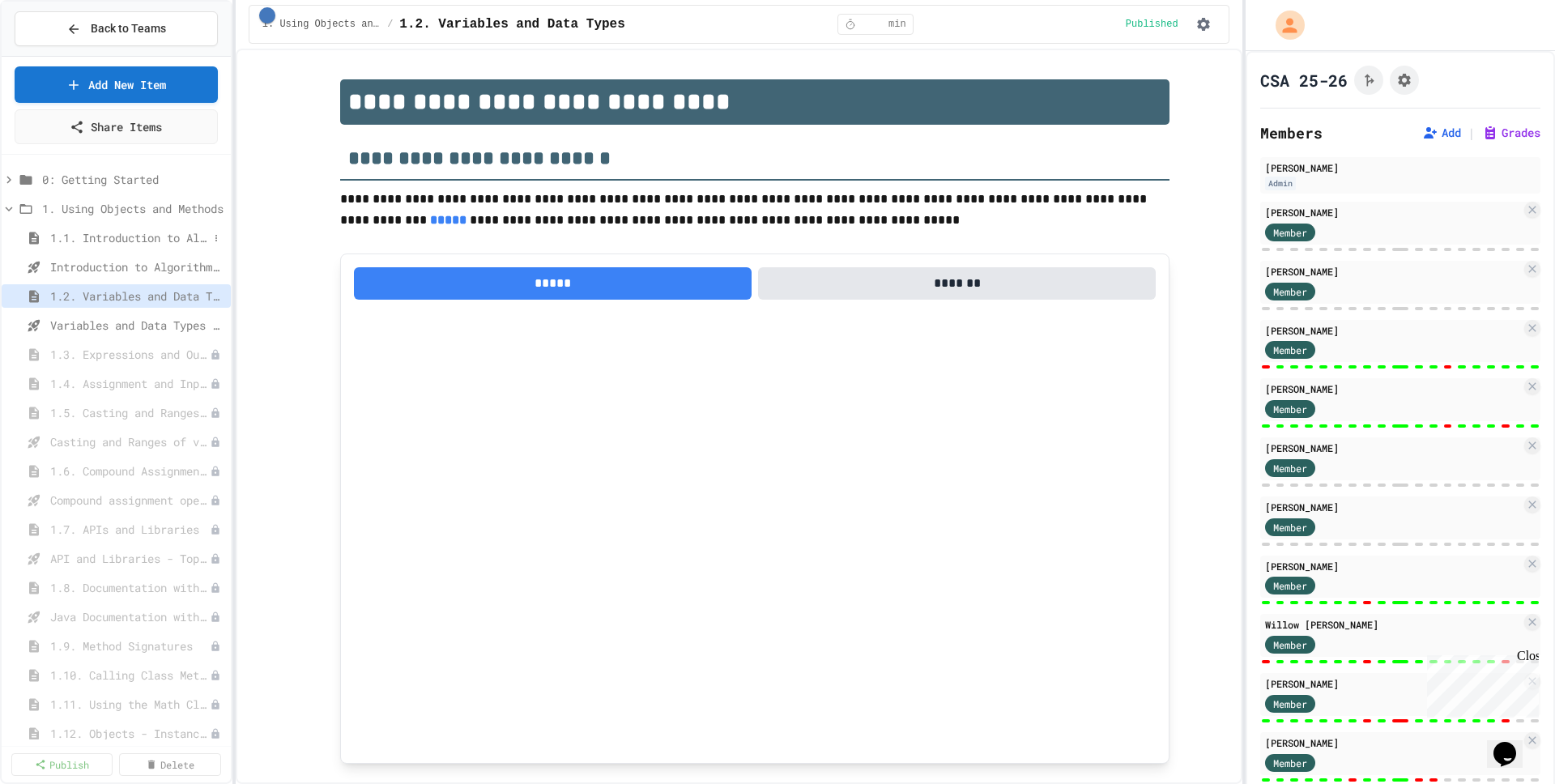
click at [181, 229] on span "1.1. Introduction to Algorithms, Programming, and Compilers" at bounding box center [129, 237] width 158 height 17
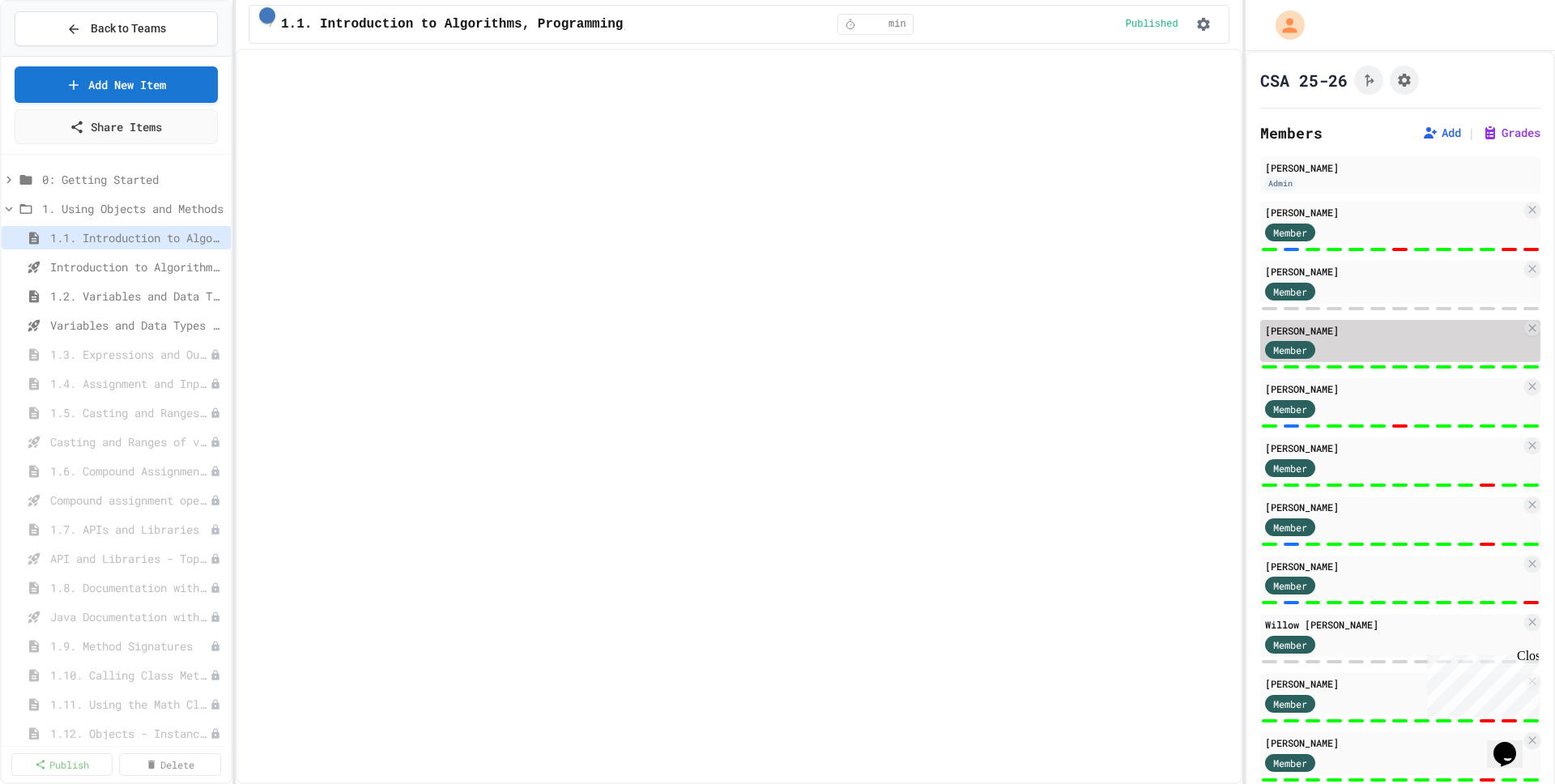
select select "***"
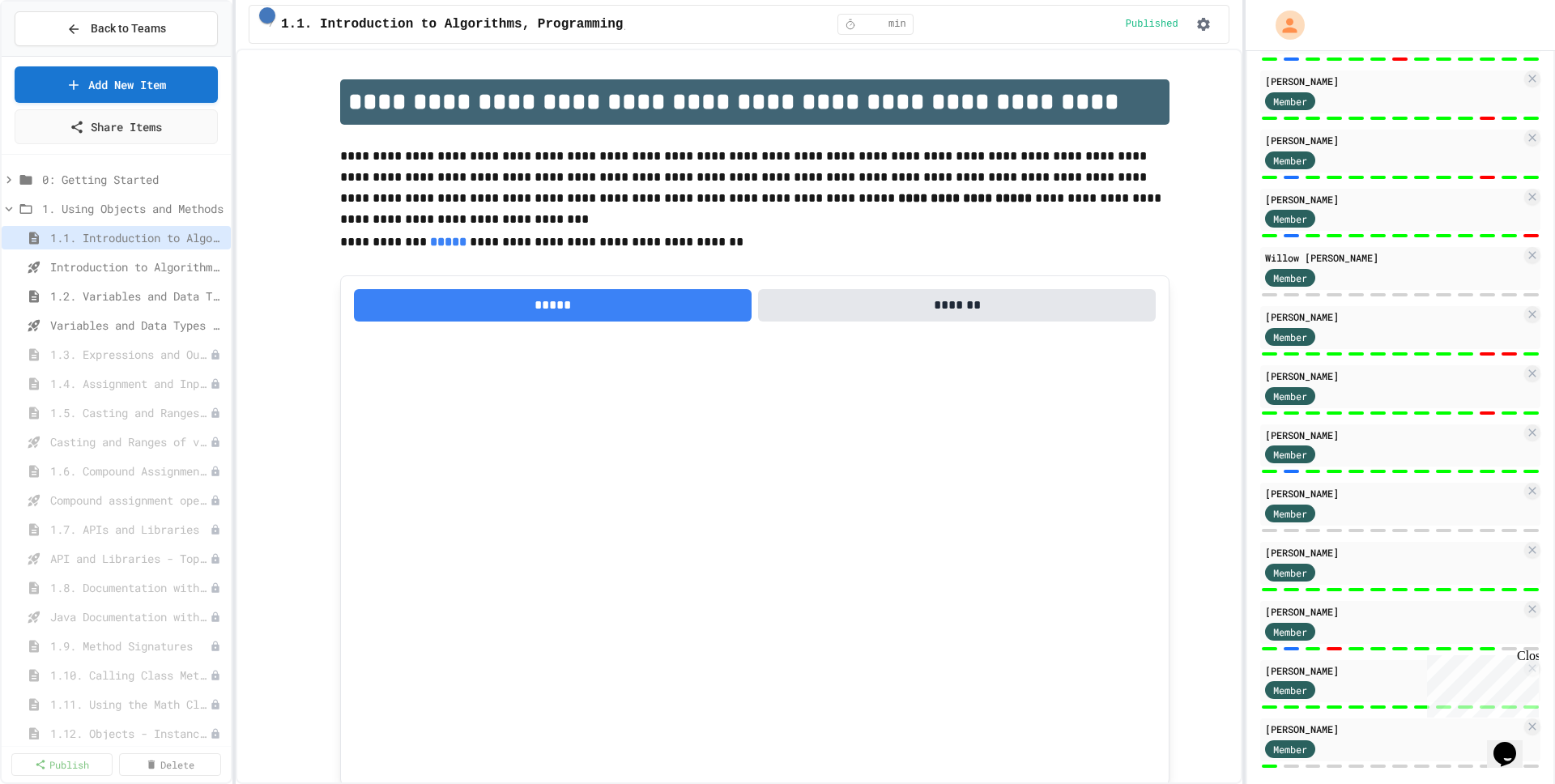
scroll to position [386, 0]
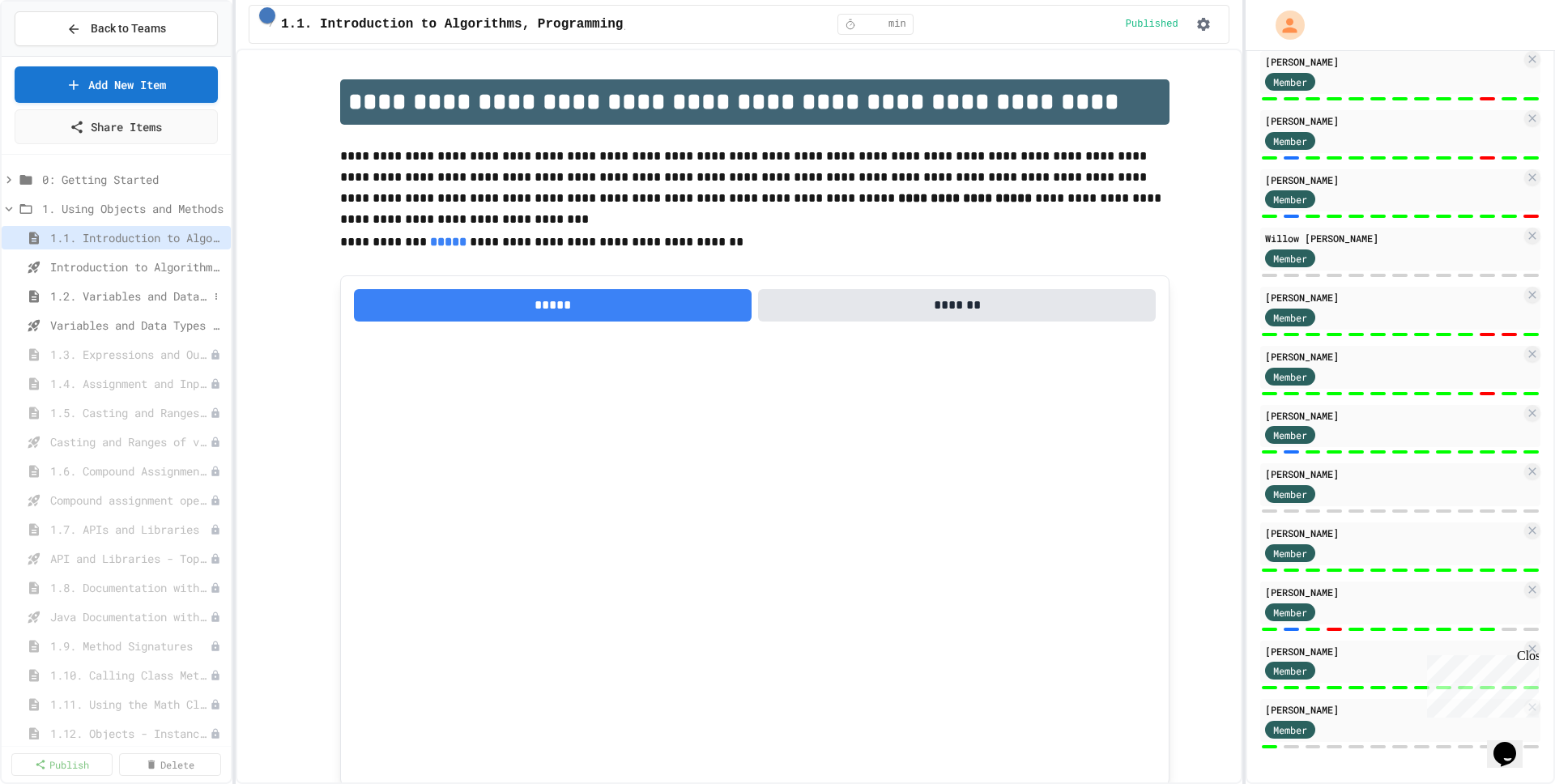
click at [196, 301] on span "1.2. Variables and Data Types" at bounding box center [129, 295] width 158 height 17
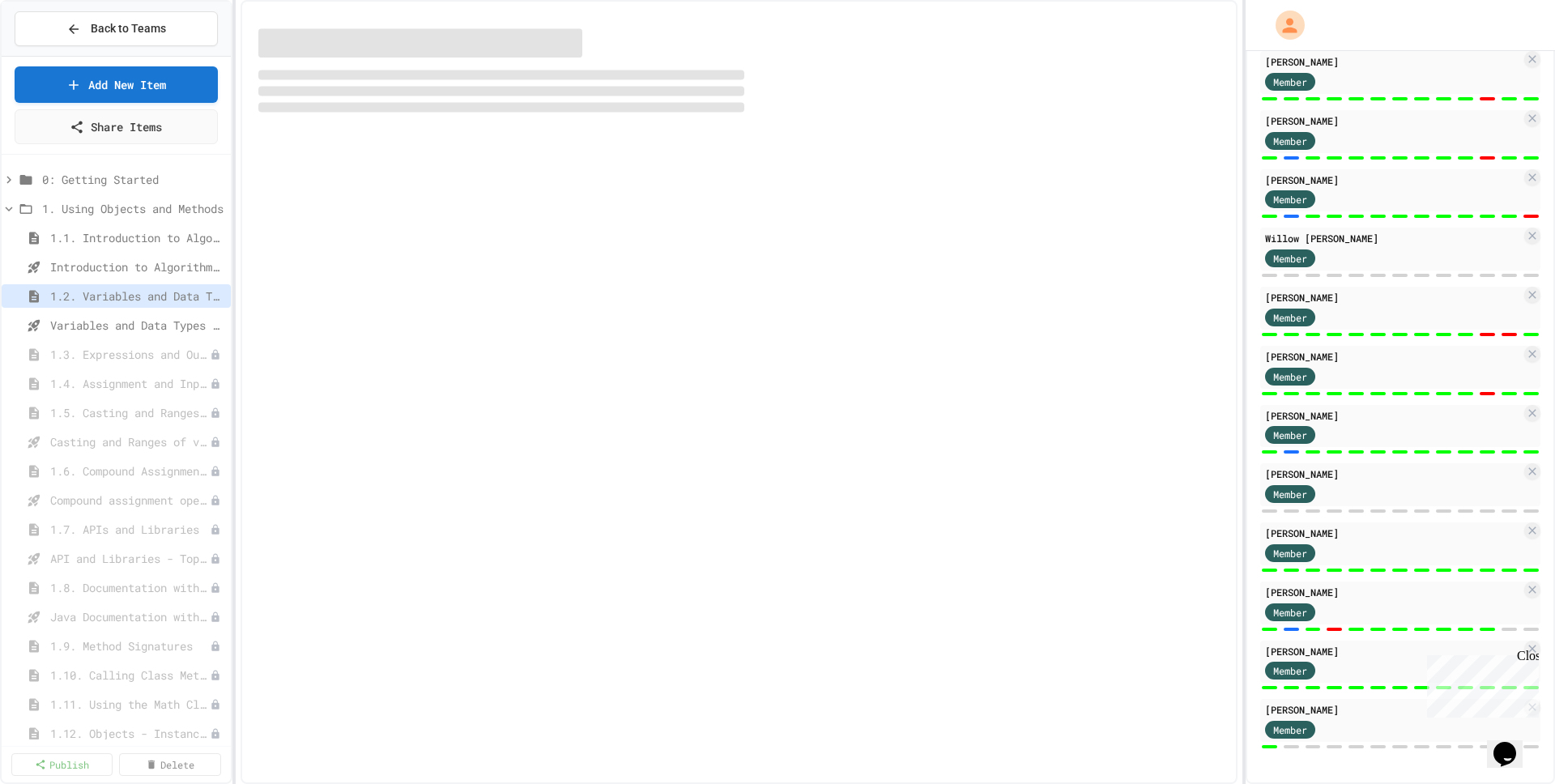
select select "***"
